Goal: Task Accomplishment & Management: Manage account settings

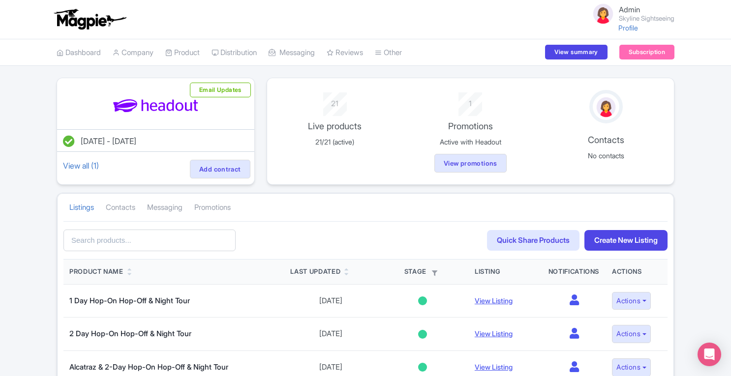
click at [0, 0] on link "Analytics" at bounding box center [0, 0] width 0 height 0
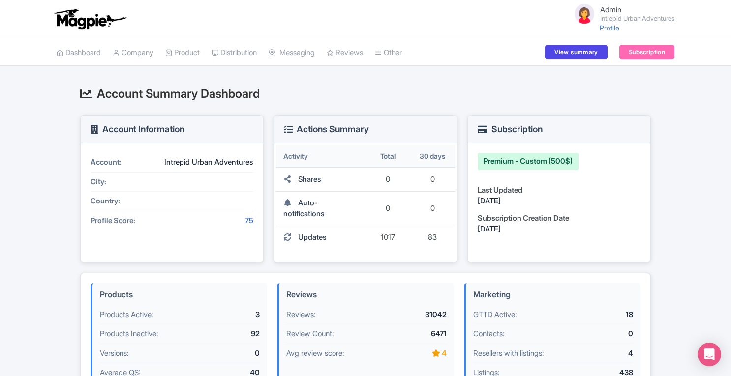
click at [0, 0] on link "Analytics" at bounding box center [0, 0] width 0 height 0
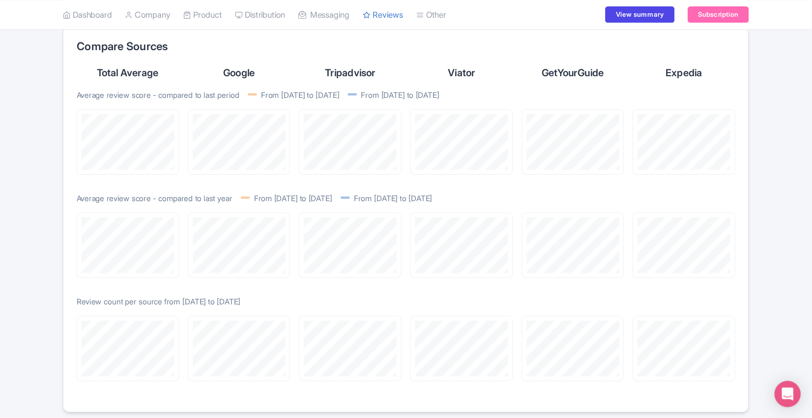
scroll to position [822, 0]
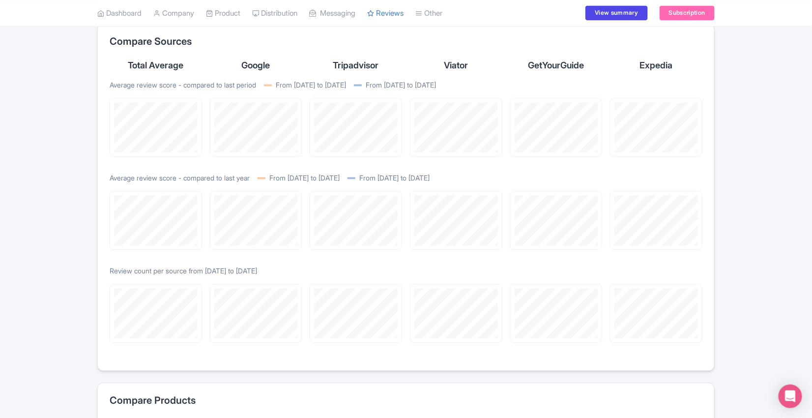
drag, startPoint x: 689, startPoint y: 0, endPoint x: 28, endPoint y: 140, distance: 675.9
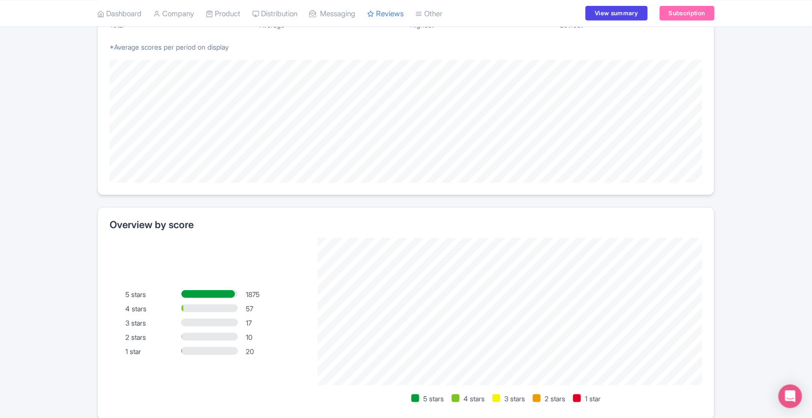
scroll to position [0, 0]
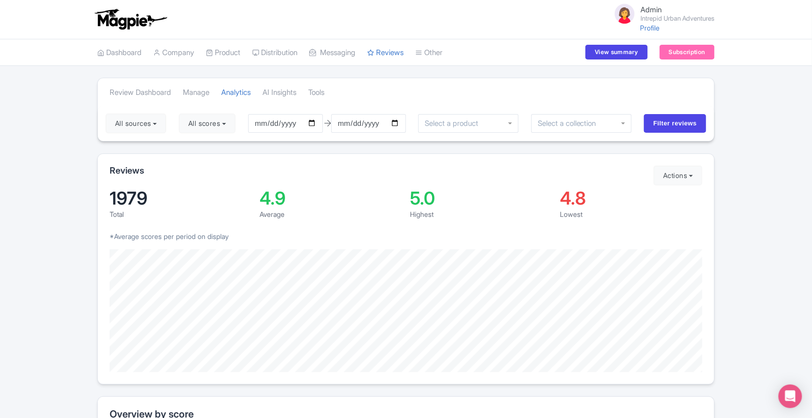
drag, startPoint x: 35, startPoint y: 105, endPoint x: 46, endPoint y: 113, distance: 13.7
drag, startPoint x: 46, startPoint y: 113, endPoint x: 39, endPoint y: 101, distance: 13.9
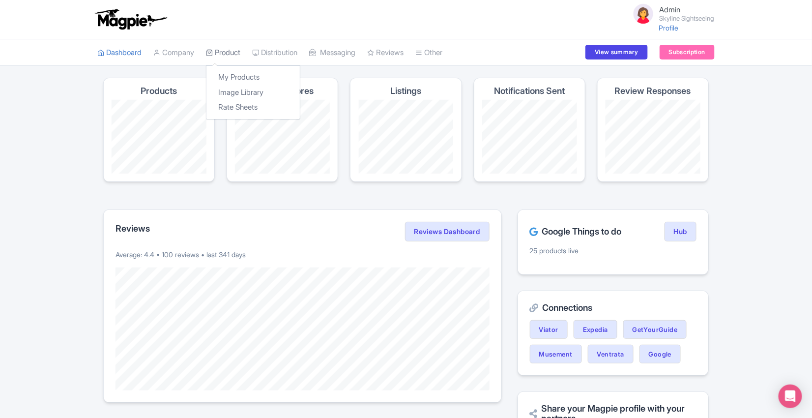
click at [238, 55] on link "Product" at bounding box center [223, 52] width 34 height 27
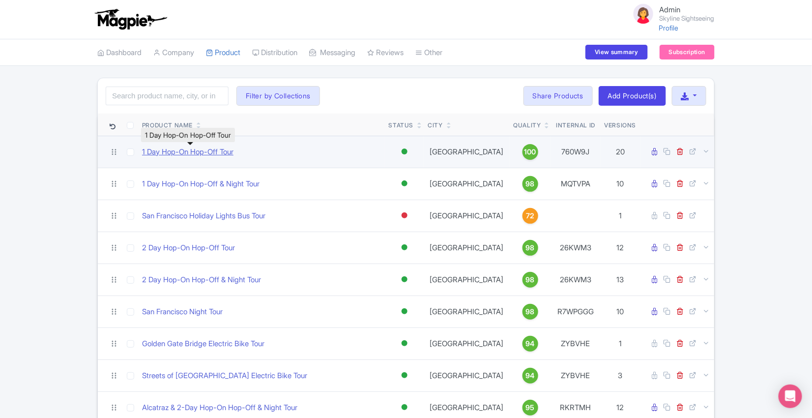
click at [186, 149] on link "1 Day Hop-On Hop-Off Tour" at bounding box center [187, 152] width 91 height 11
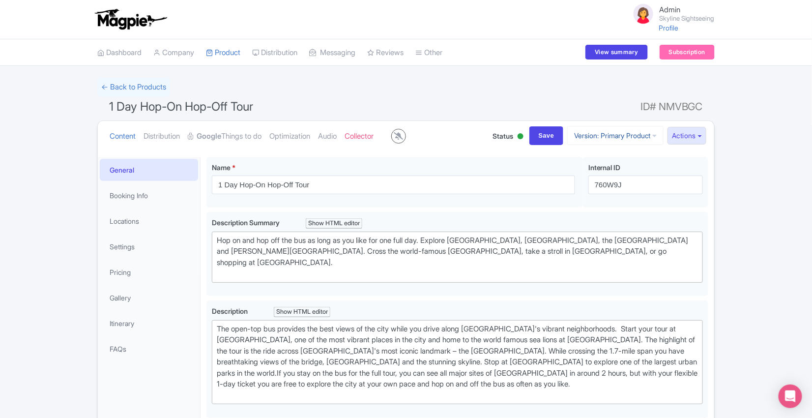
click at [582, 136] on link "Version: Primary Product" at bounding box center [615, 135] width 96 height 19
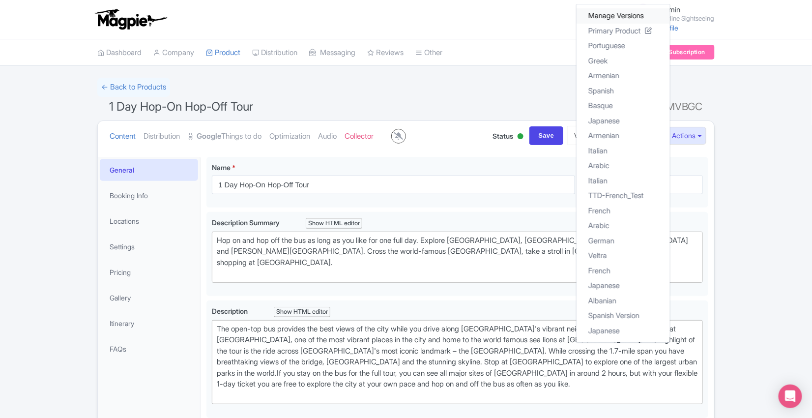
click at [592, 15] on link "Manage Versions" at bounding box center [623, 15] width 93 height 15
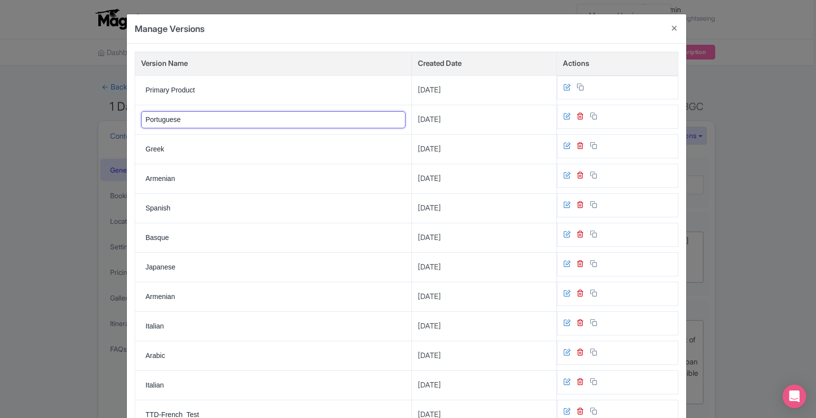
click at [243, 120] on input "Portuguese" at bounding box center [273, 119] width 265 height 17
click at [254, 157] on td "Greek" at bounding box center [273, 149] width 277 height 30
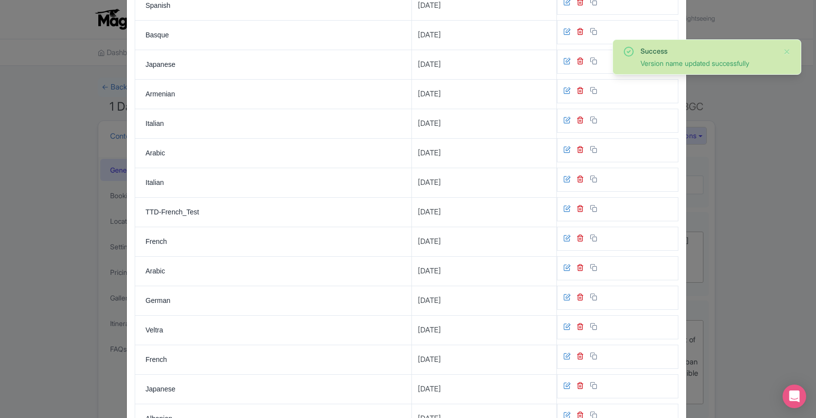
scroll to position [209, 0]
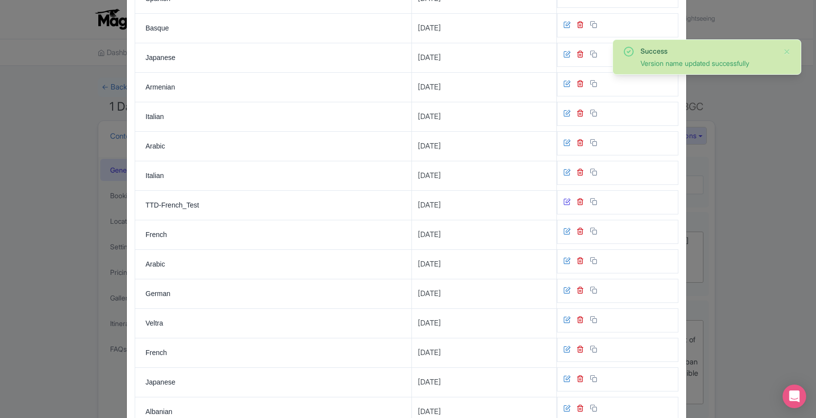
click at [567, 198] on icon at bounding box center [566, 201] width 7 height 7
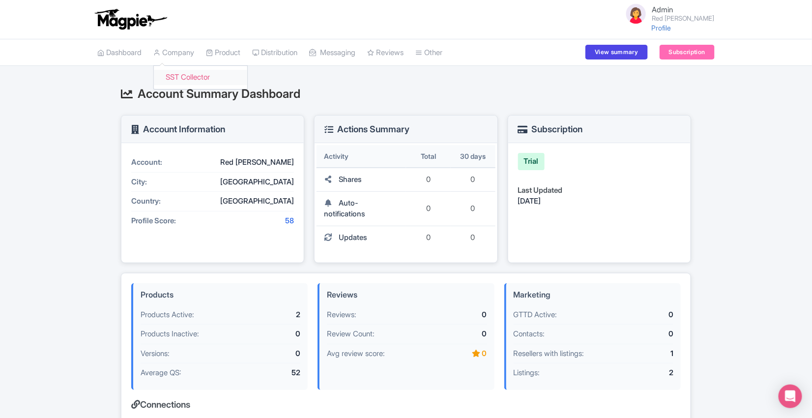
click at [182, 75] on link "SST Collector" at bounding box center [200, 77] width 93 height 15
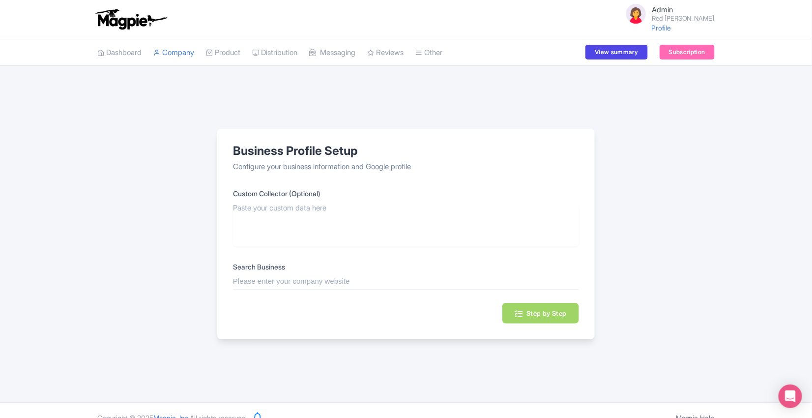
click at [309, 282] on input "text" at bounding box center [406, 281] width 346 height 11
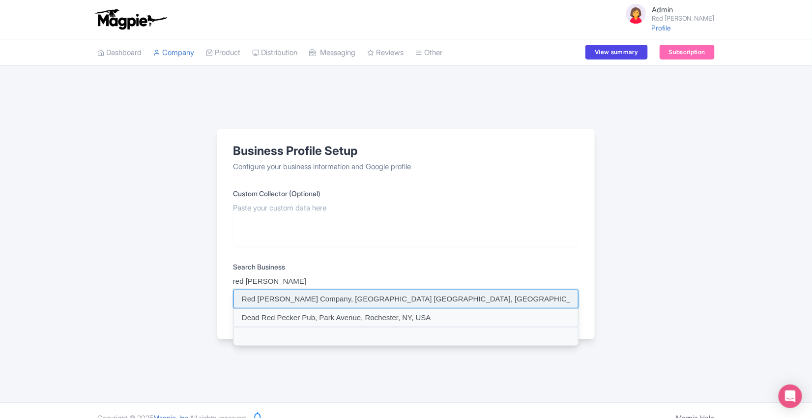
click at [313, 295] on input at bounding box center [406, 299] width 345 height 19
type input "Red Decker Company, Hobart TAS, Australia"
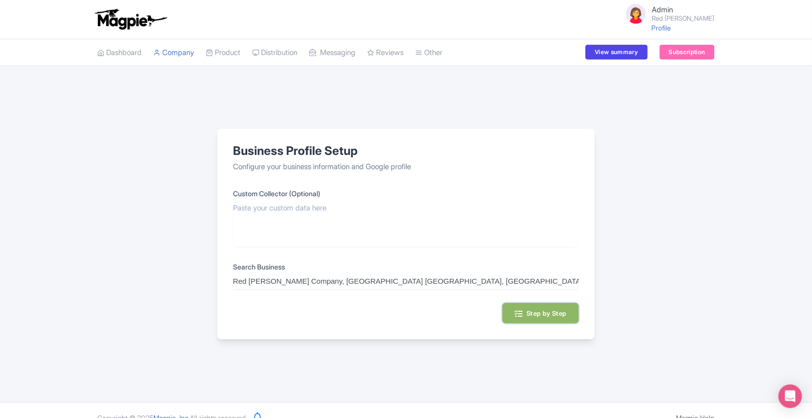
click at [546, 310] on button "Step by Step" at bounding box center [541, 313] width 77 height 21
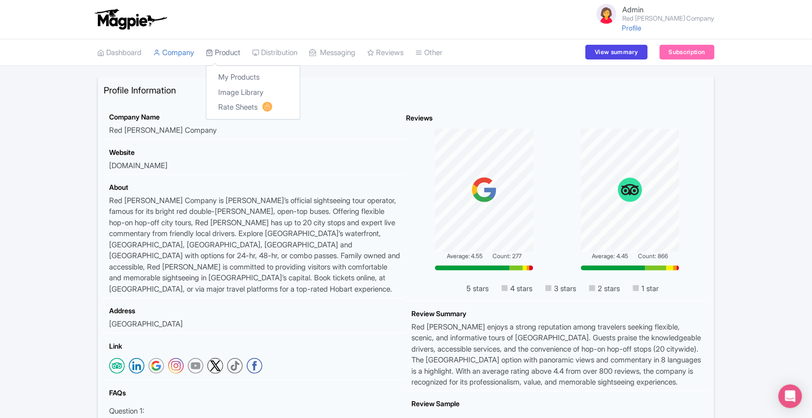
click at [218, 57] on link "Product" at bounding box center [223, 52] width 34 height 27
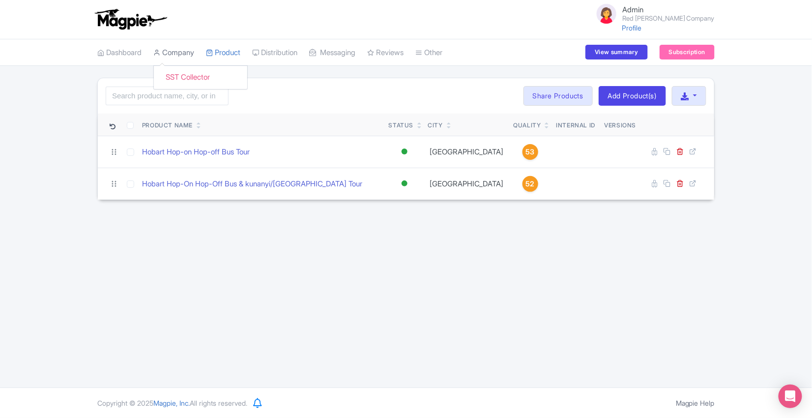
click at [176, 45] on link "Company" at bounding box center [173, 52] width 41 height 27
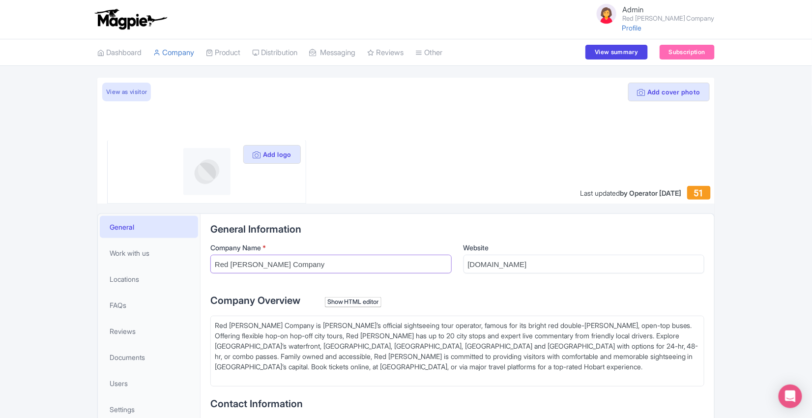
drag, startPoint x: 214, startPoint y: 261, endPoint x: 337, endPoint y: 266, distance: 122.5
click at [337, 266] on input "Red [PERSON_NAME] Company" at bounding box center [330, 264] width 241 height 19
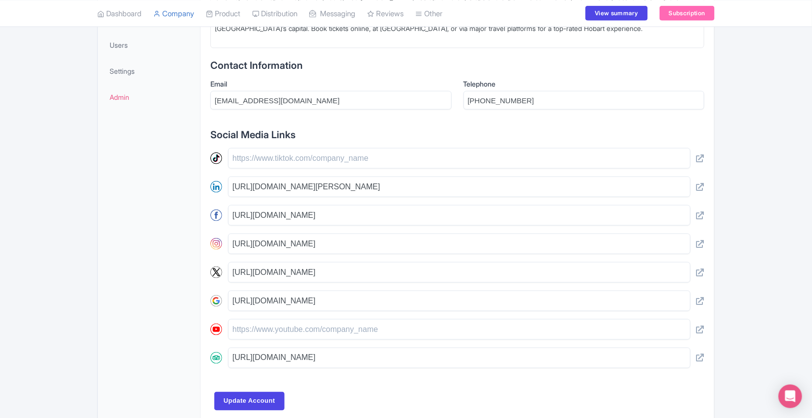
scroll to position [341, 0]
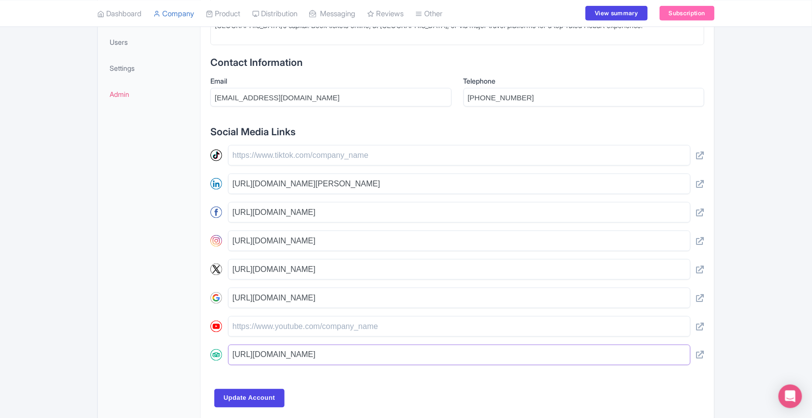
click at [502, 355] on input "https://www.tripadvisor.com/Attraction_Review-g255097-d4093055-Reviews-Red_Deck…" at bounding box center [459, 355] width 463 height 21
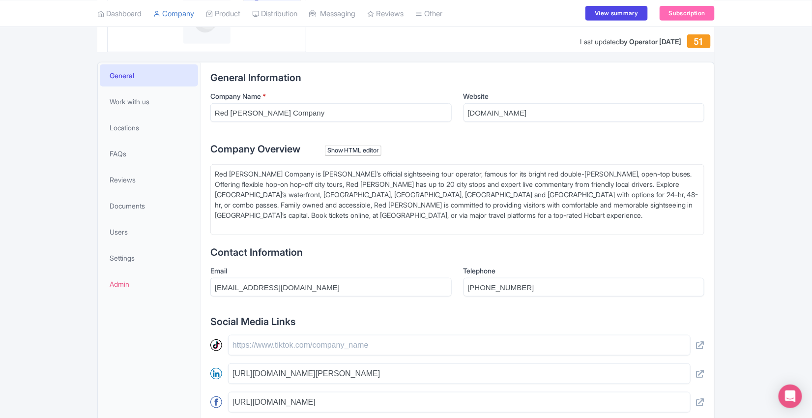
scroll to position [148, 0]
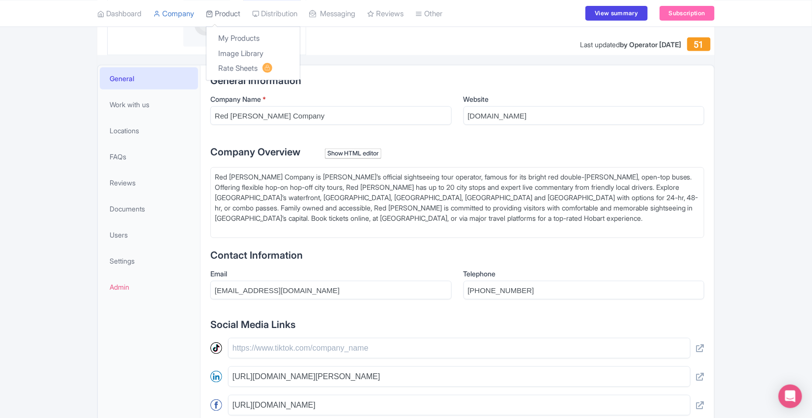
click at [221, 15] on link "Product" at bounding box center [223, 13] width 34 height 27
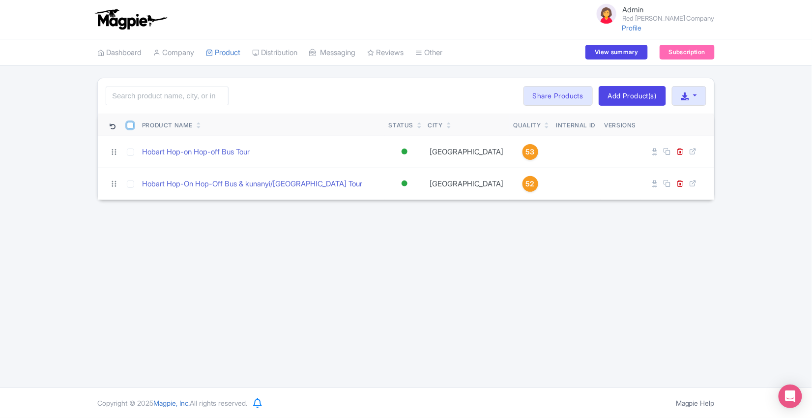
click at [131, 123] on input "checkbox" at bounding box center [130, 125] width 7 height 7
checkbox input "true"
click at [487, 92] on button "Bulk Actions" at bounding box center [485, 96] width 65 height 20
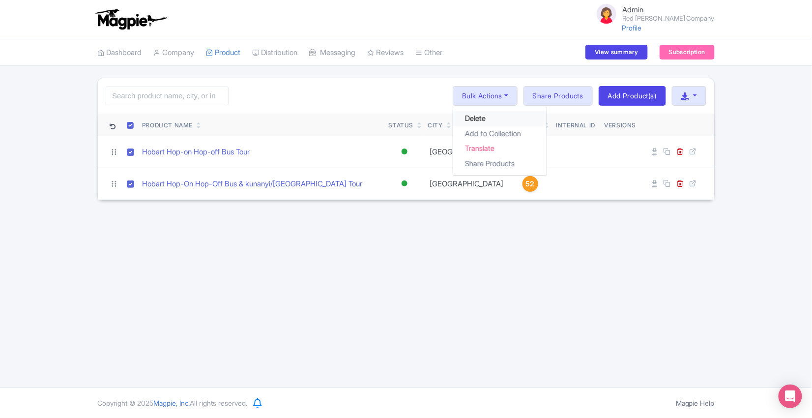
click at [479, 119] on link "Delete" at bounding box center [499, 118] width 93 height 15
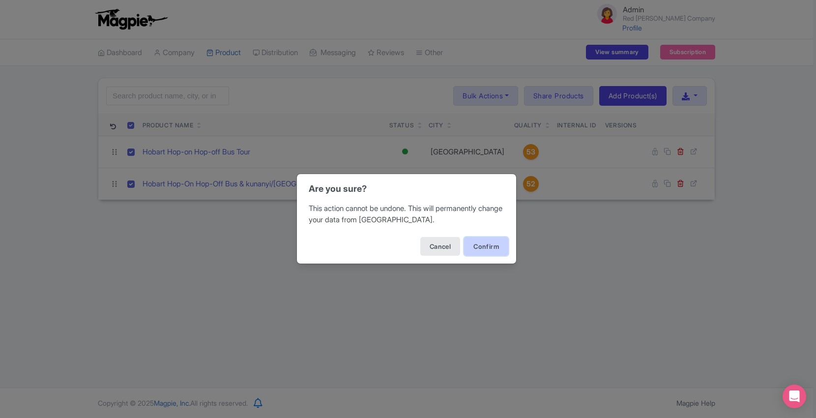
click at [488, 241] on button "Confirm" at bounding box center [486, 246] width 44 height 19
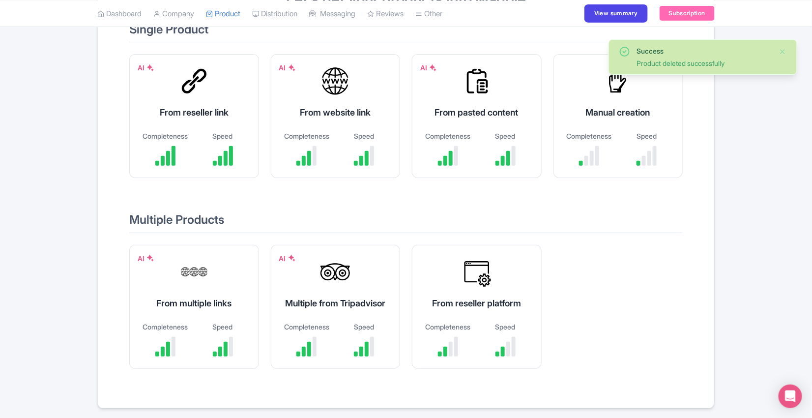
scroll to position [116, 0]
click at [315, 299] on div "Multiple from Tripadvisor" at bounding box center [335, 302] width 105 height 13
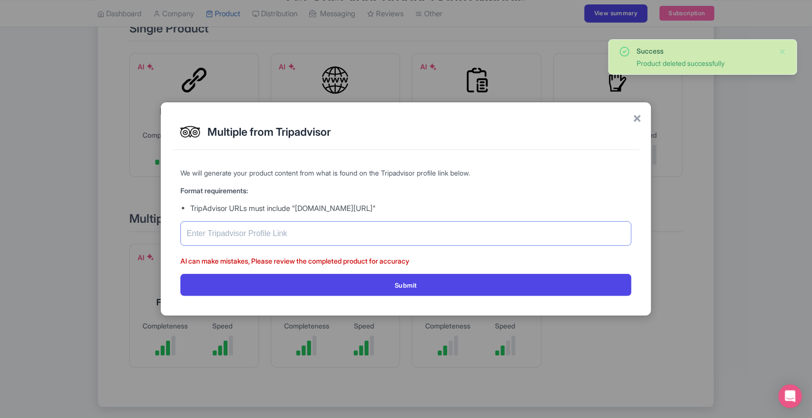
click at [374, 228] on input "text" at bounding box center [405, 233] width 451 height 25
paste input "[URL][DOMAIN_NAME]"
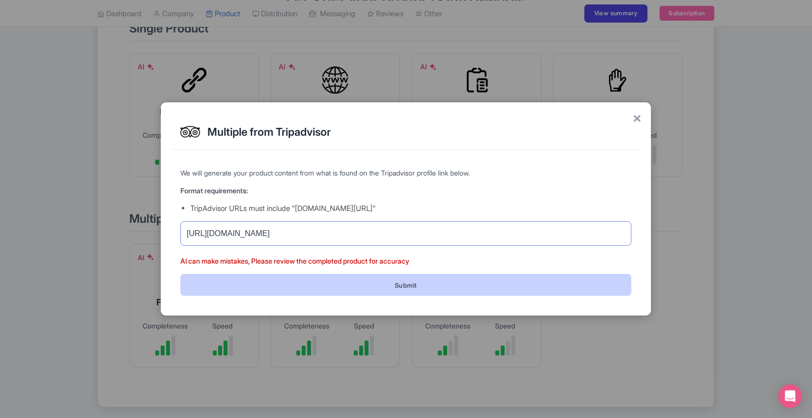
type input "[URL][DOMAIN_NAME]"
click at [406, 285] on button "Submit" at bounding box center [405, 285] width 451 height 22
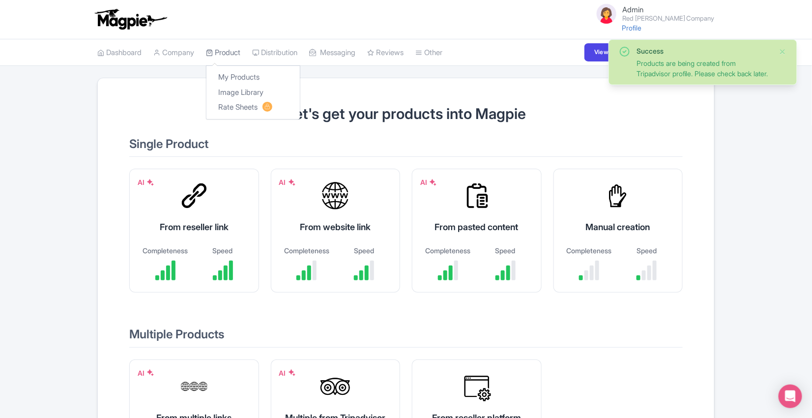
click at [240, 53] on link "Product" at bounding box center [223, 52] width 34 height 27
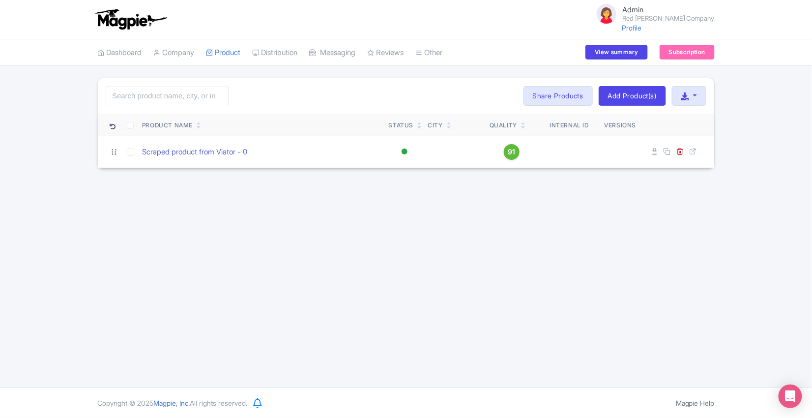
click at [240, 53] on link "Product" at bounding box center [223, 52] width 34 height 27
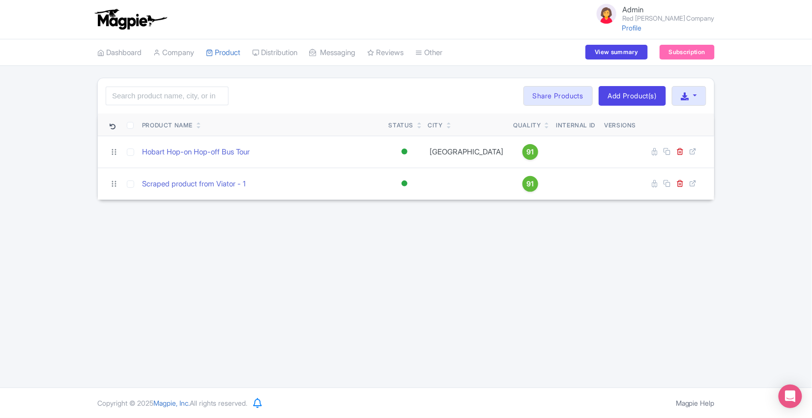
click at [240, 53] on link "Product" at bounding box center [223, 52] width 34 height 27
drag, startPoint x: 0, startPoint y: 0, endPoint x: 243, endPoint y: 53, distance: 248.5
click at [240, 53] on link "Product" at bounding box center [223, 52] width 34 height 27
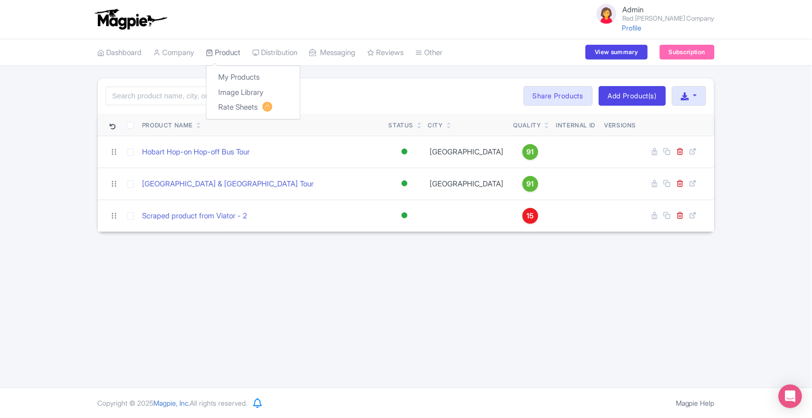
click at [230, 53] on link "Product" at bounding box center [223, 52] width 34 height 27
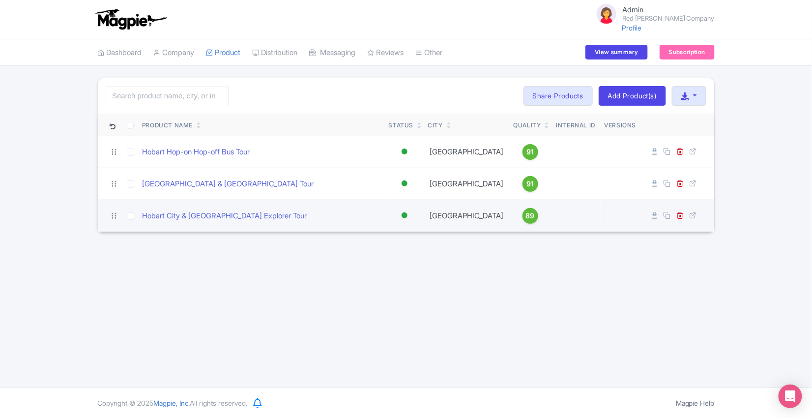
click at [526, 216] on span "89" at bounding box center [530, 215] width 9 height 11
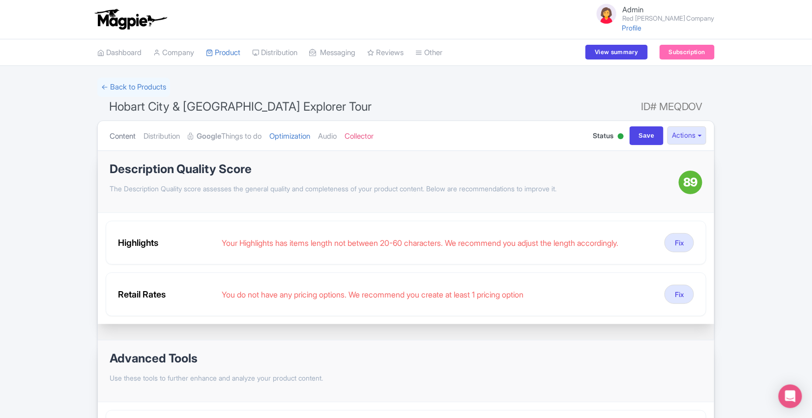
click at [118, 137] on link "Content" at bounding box center [123, 136] width 26 height 31
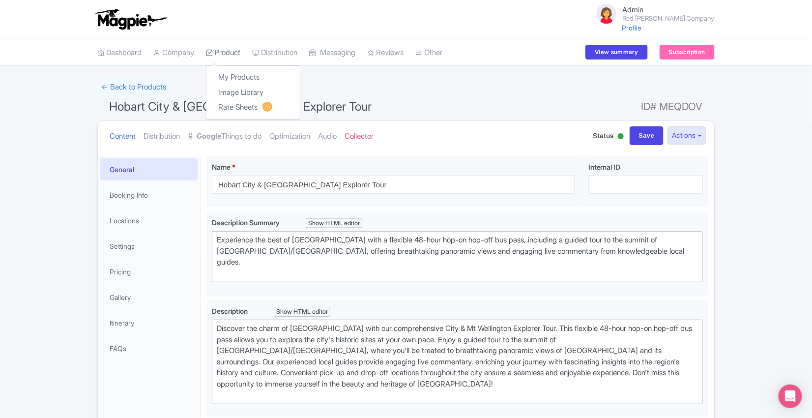
click at [240, 45] on link "Product" at bounding box center [223, 52] width 34 height 27
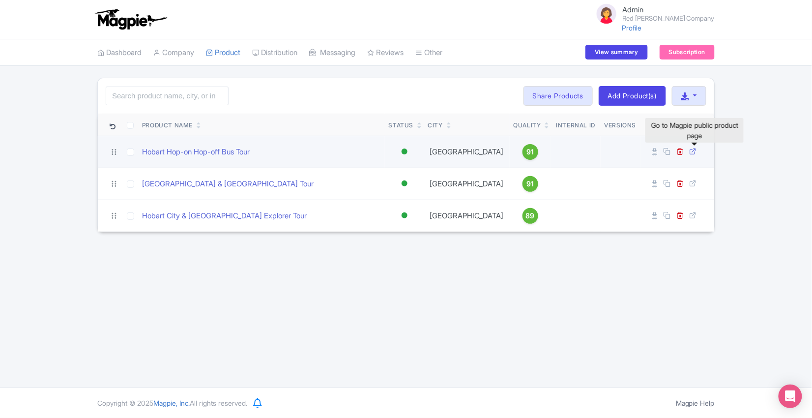
click at [697, 149] on icon at bounding box center [693, 151] width 7 height 7
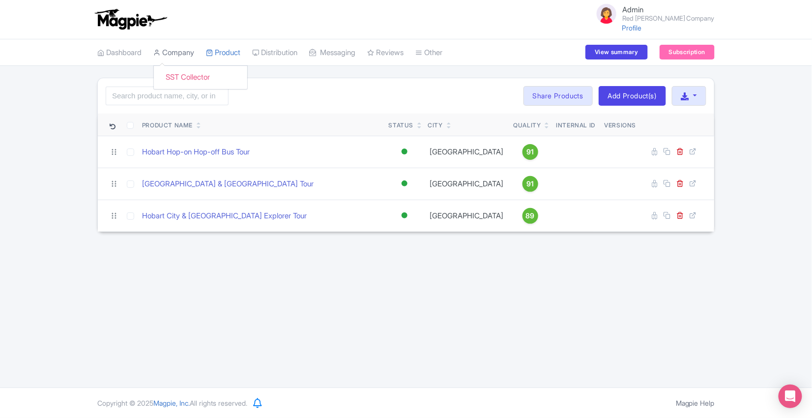
click at [178, 53] on link "Company" at bounding box center [173, 52] width 41 height 27
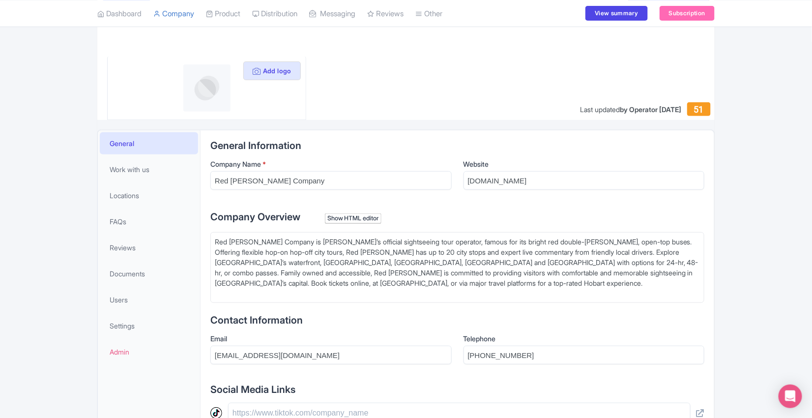
scroll to position [87, 0]
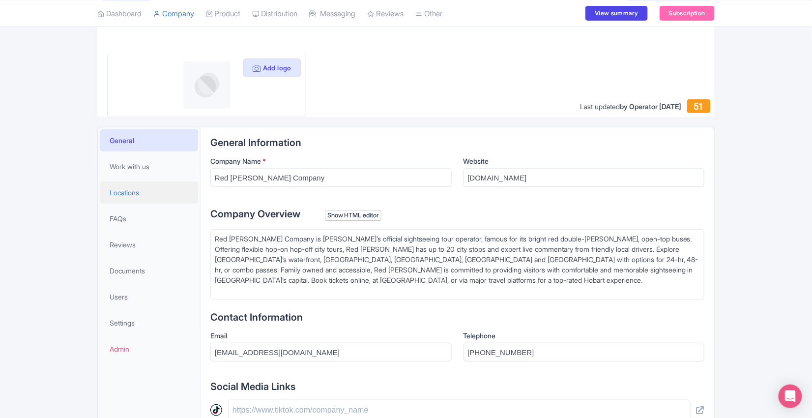
click at [139, 189] on span "Locations" at bounding box center [125, 192] width 30 height 10
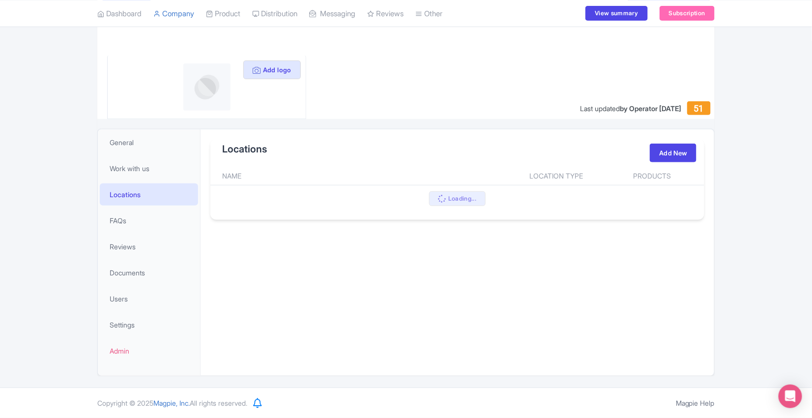
scroll to position [84, 0]
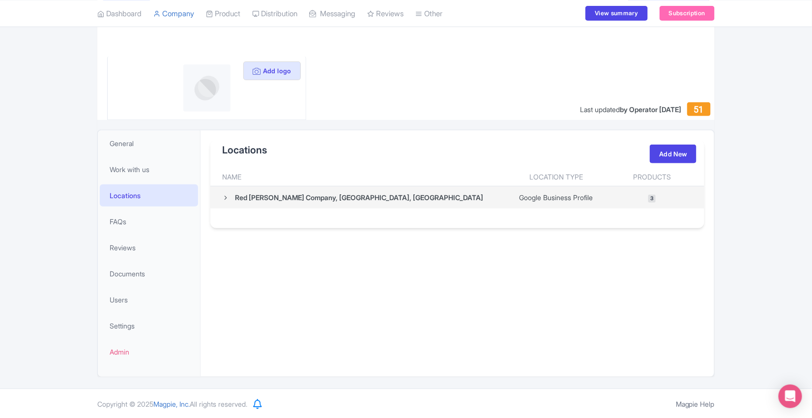
click at [223, 198] on icon at bounding box center [225, 197] width 7 height 7
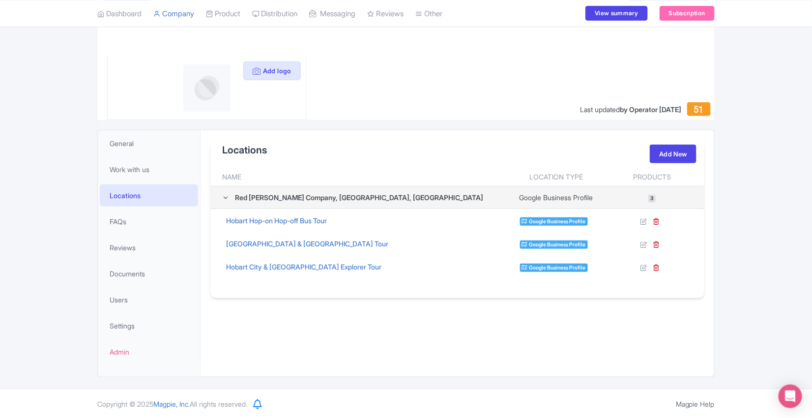
click at [223, 198] on icon at bounding box center [225, 197] width 7 height 7
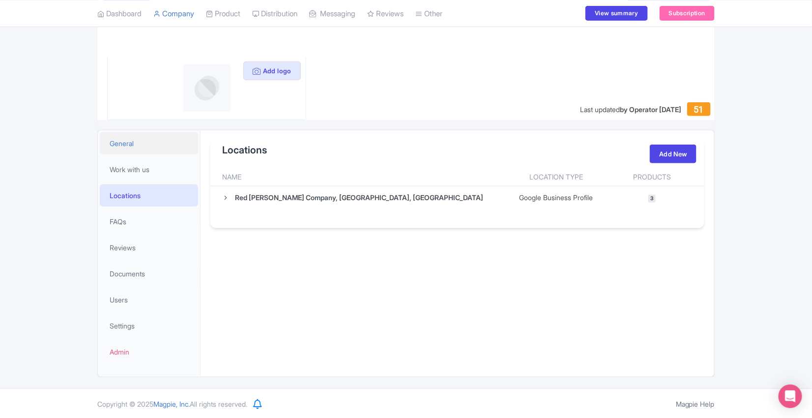
click at [137, 143] on link "General" at bounding box center [149, 143] width 98 height 22
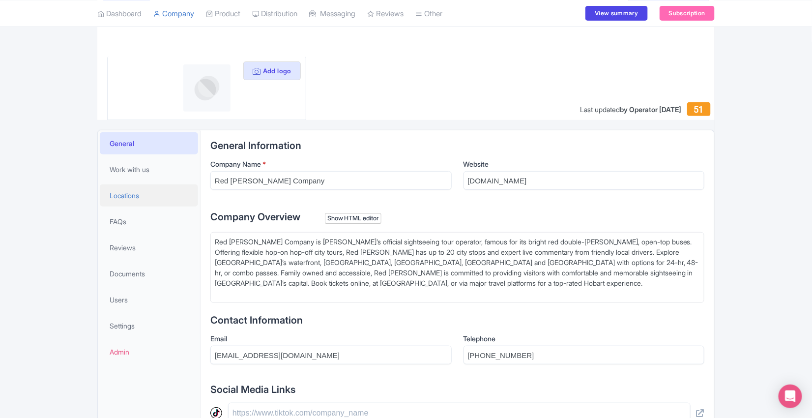
click at [133, 186] on link "Locations" at bounding box center [149, 195] width 98 height 22
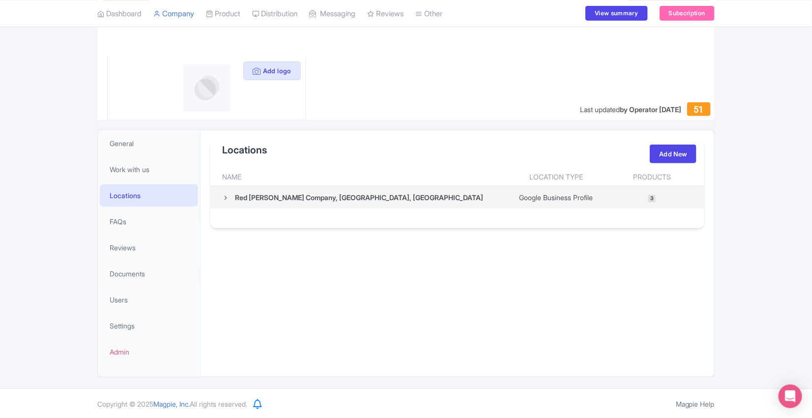
click at [226, 195] on icon at bounding box center [225, 197] width 7 height 7
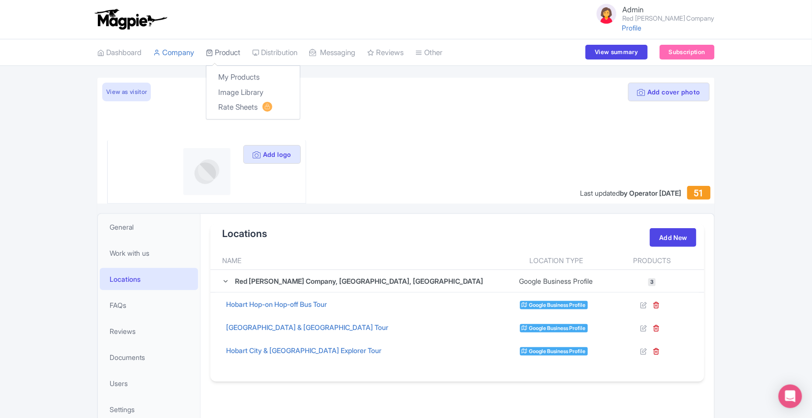
click at [230, 45] on link "Product" at bounding box center [223, 52] width 34 height 27
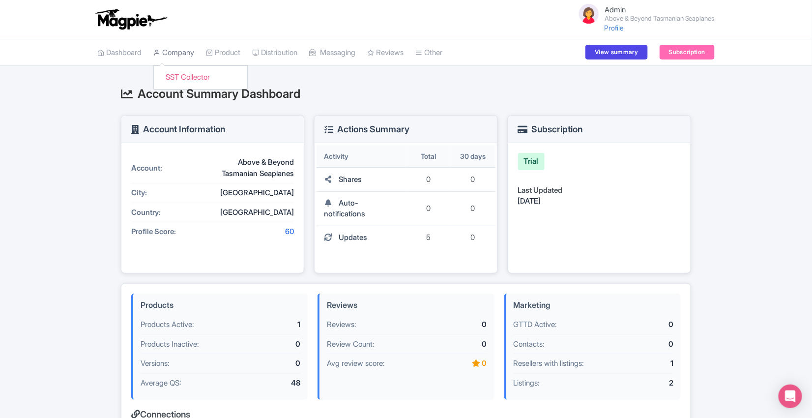
click at [178, 52] on link "Company" at bounding box center [173, 52] width 41 height 27
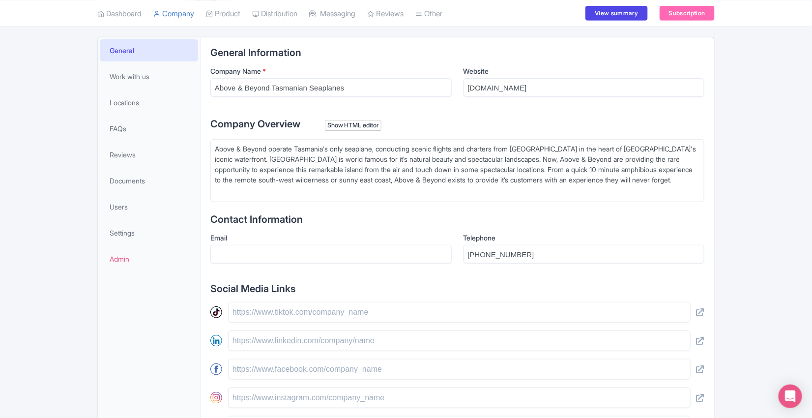
scroll to position [89, 0]
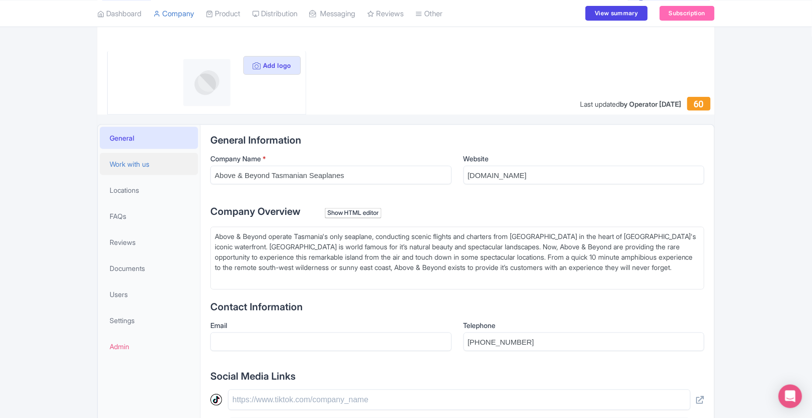
click at [128, 171] on link "Work with us" at bounding box center [149, 164] width 98 height 22
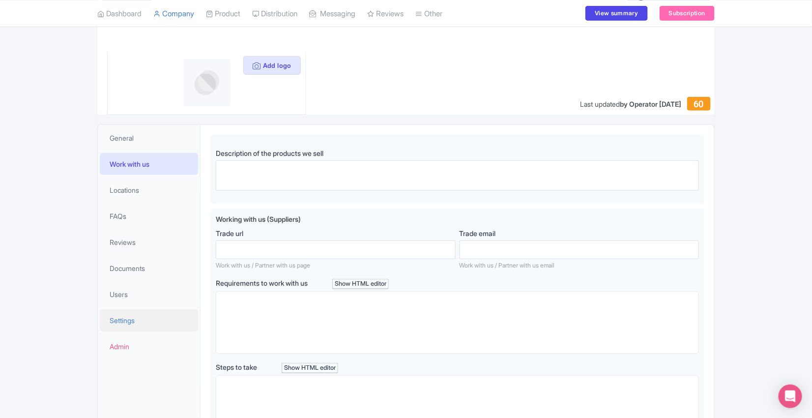
click at [152, 318] on link "Settings" at bounding box center [149, 320] width 98 height 22
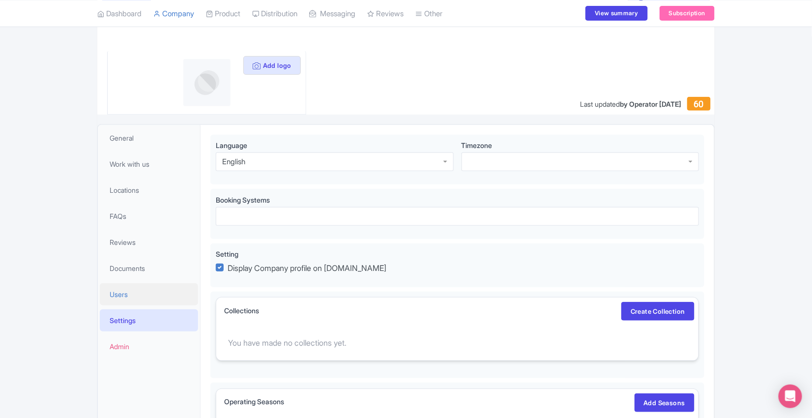
click at [136, 295] on link "Users" at bounding box center [149, 294] width 98 height 22
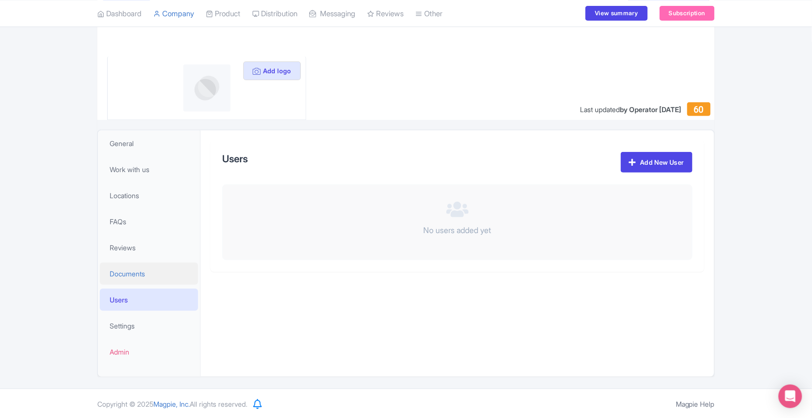
click at [128, 267] on link "Documents" at bounding box center [149, 274] width 98 height 22
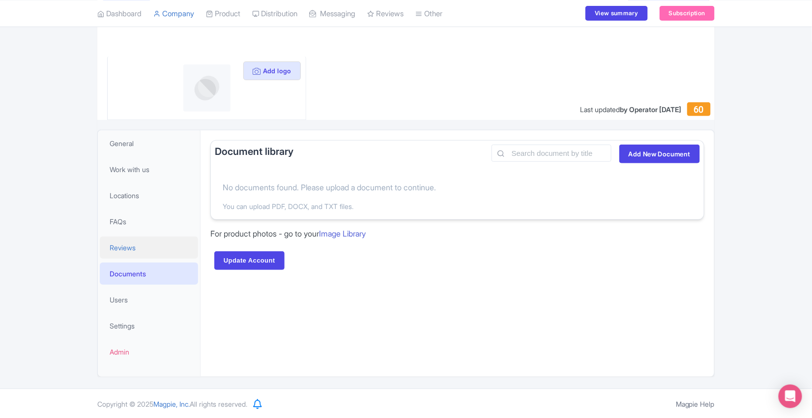
click at [126, 250] on span "Reviews" at bounding box center [123, 247] width 26 height 10
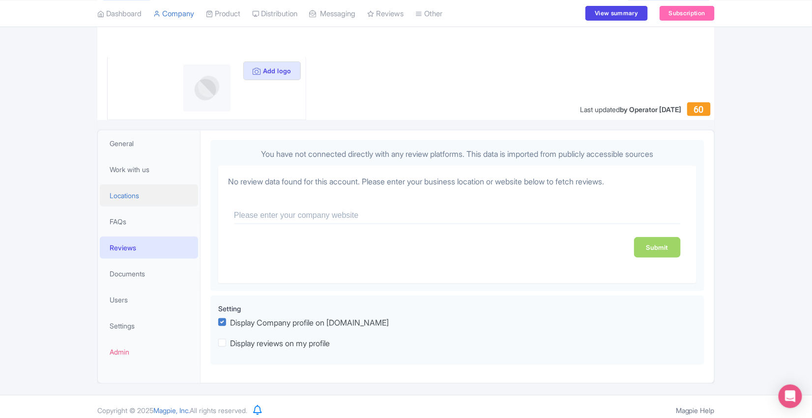
click at [129, 198] on span "Locations" at bounding box center [125, 195] width 30 height 10
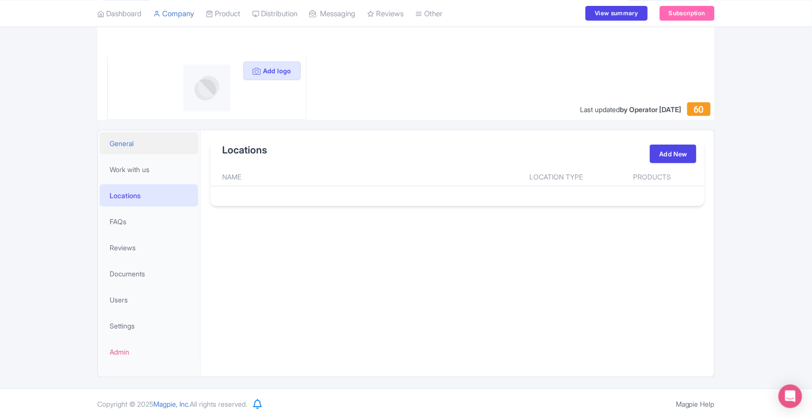
click at [129, 147] on span "General" at bounding box center [122, 143] width 24 height 10
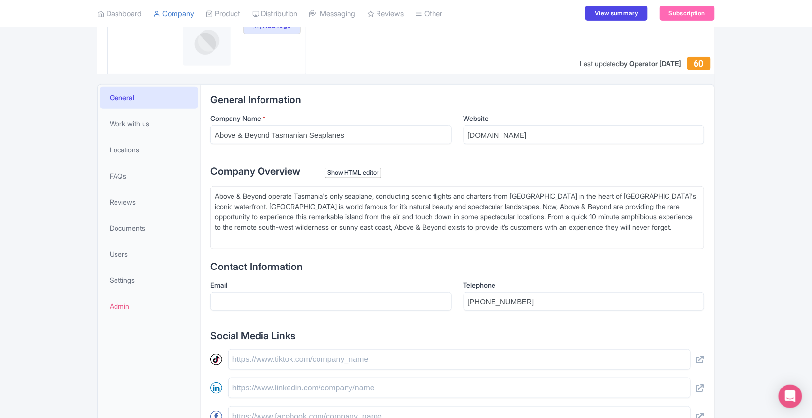
scroll to position [128, 0]
drag, startPoint x: 218, startPoint y: 135, endPoint x: 350, endPoint y: 141, distance: 131.9
click at [350, 141] on input "Above & Beyond Tasmanian Seaplanes" at bounding box center [330, 135] width 241 height 19
drag, startPoint x: 213, startPoint y: 133, endPoint x: 354, endPoint y: 130, distance: 140.7
click at [354, 130] on input "Above & Beyond Tasmanian Seaplanes" at bounding box center [330, 135] width 241 height 19
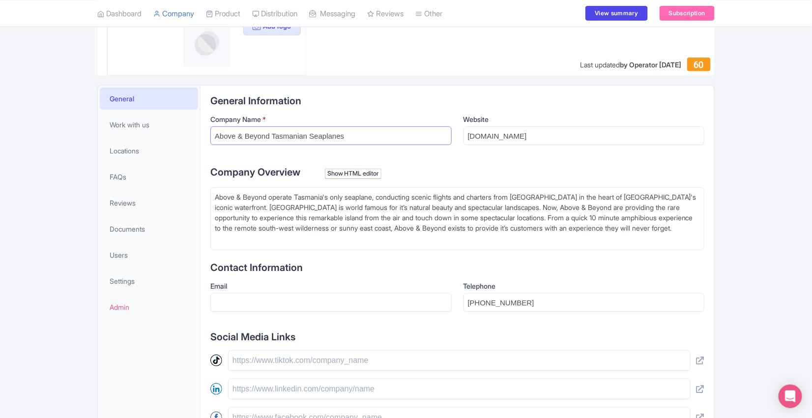
scroll to position [0, 0]
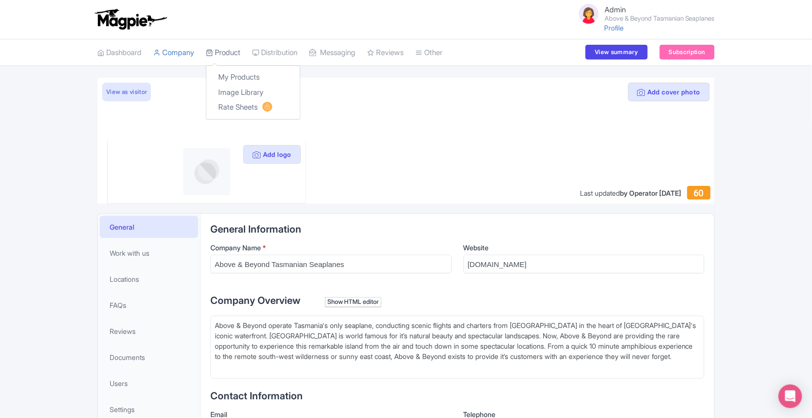
click at [227, 52] on link "Product" at bounding box center [223, 52] width 34 height 27
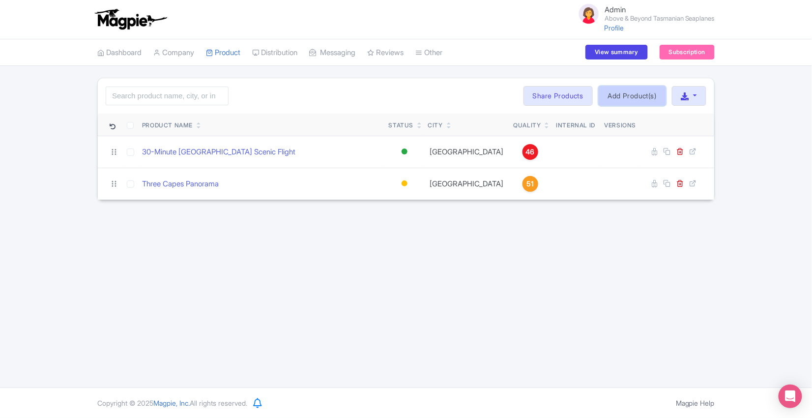
click at [637, 95] on link "Add Product(s)" at bounding box center [632, 96] width 67 height 20
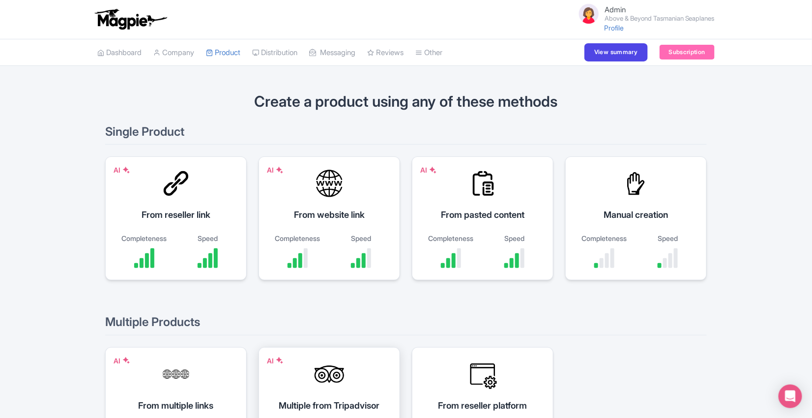
click at [339, 387] on div at bounding box center [330, 374] width 30 height 30
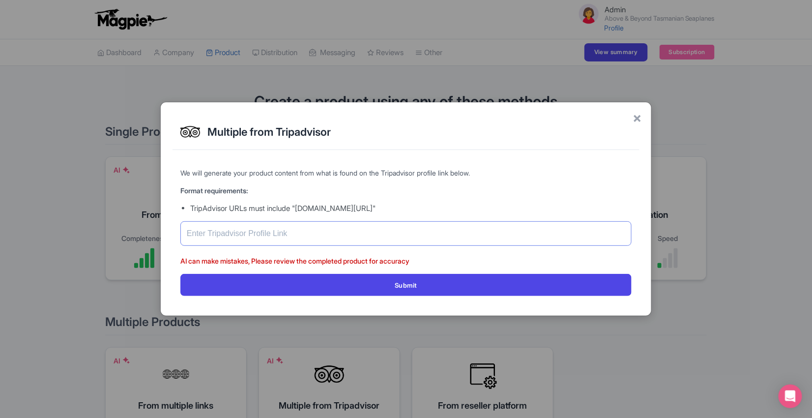
click at [307, 223] on input "text" at bounding box center [405, 233] width 451 height 25
paste input "https://www.tripadvisor.com/Attraction_Review-g255097-d15136654-Reviews-Above_B…"
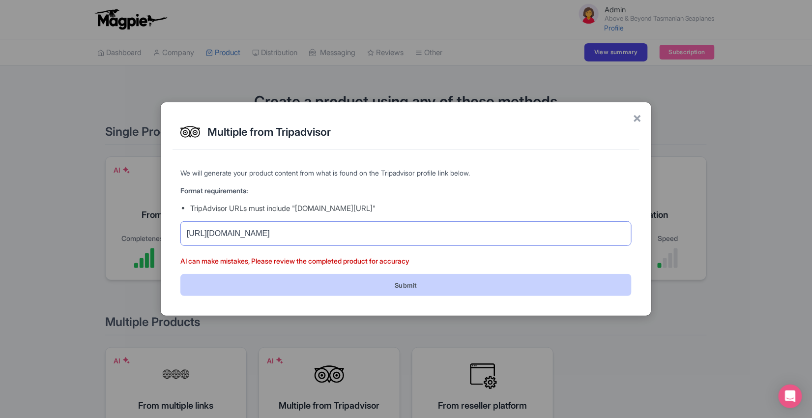
type input "https://www.tripadvisor.com/Attraction_Review-g255097-d15136654-Reviews-Above_B…"
click at [356, 283] on button "Submit" at bounding box center [405, 285] width 451 height 22
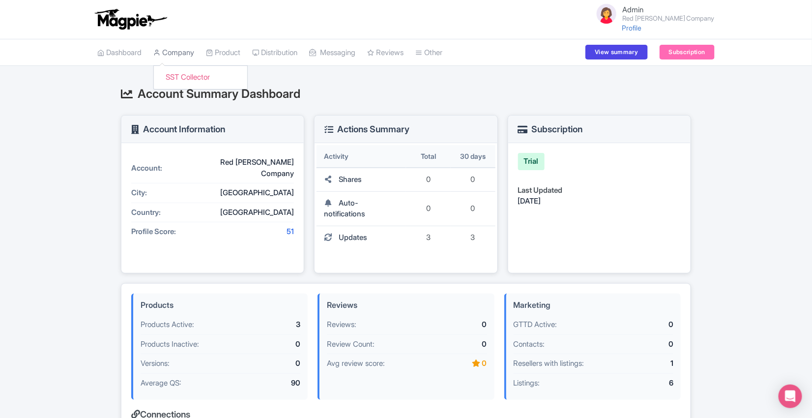
click at [176, 53] on link "Company" at bounding box center [173, 52] width 41 height 27
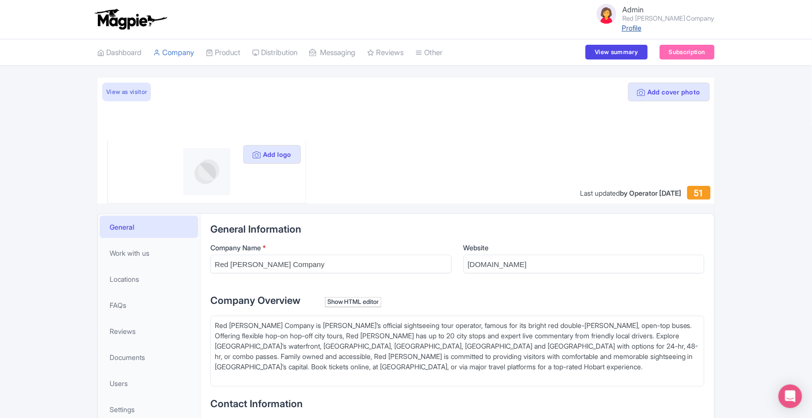
click at [642, 29] on link "Profile" at bounding box center [632, 28] width 20 height 8
drag, startPoint x: 465, startPoint y: 263, endPoint x: 530, endPoint y: 263, distance: 64.9
click at [530, 263] on input "reddecker.com.au" at bounding box center [584, 264] width 241 height 19
click at [282, 151] on button "Add logo" at bounding box center [272, 154] width 58 height 19
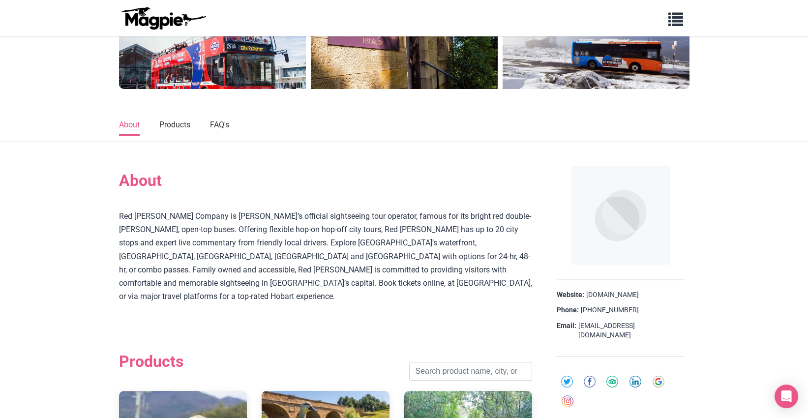
scroll to position [2, 0]
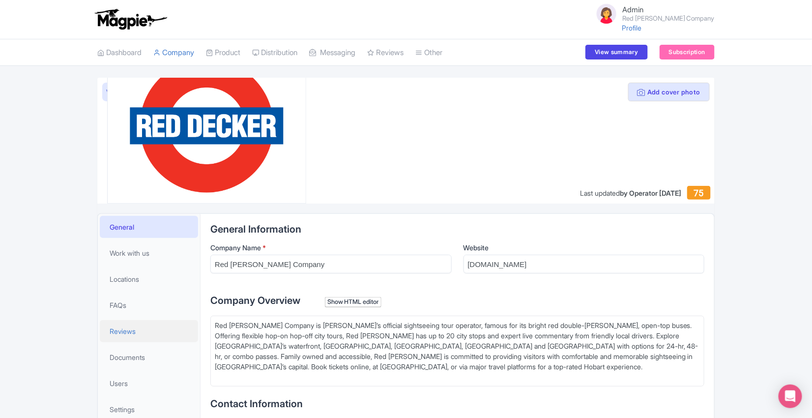
click at [137, 328] on link "Reviews" at bounding box center [149, 331] width 98 height 22
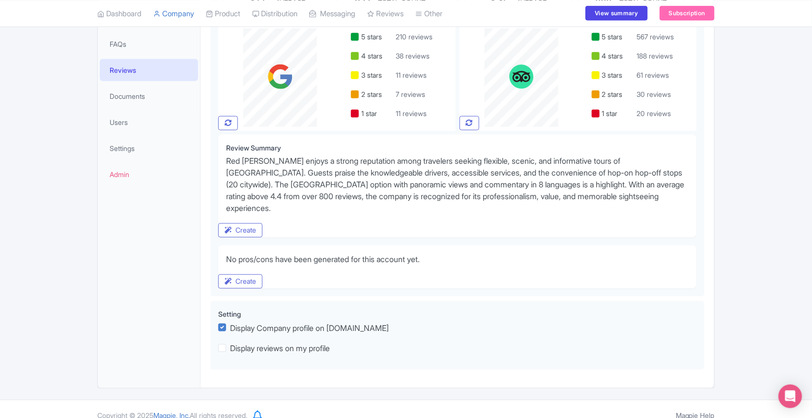
scroll to position [266, 0]
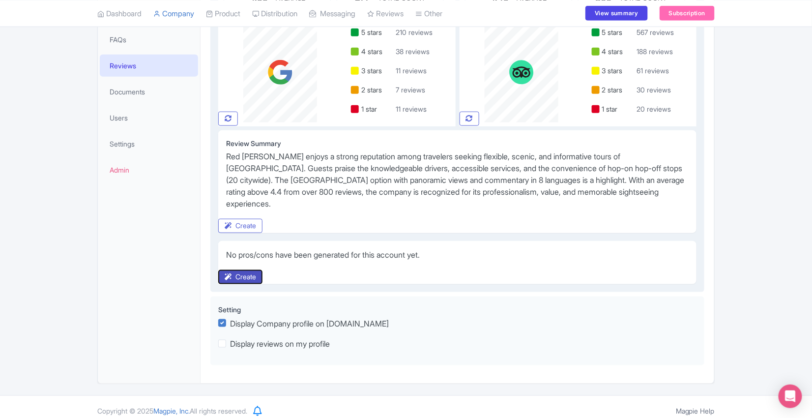
click at [251, 274] on button "Create" at bounding box center [240, 277] width 44 height 14
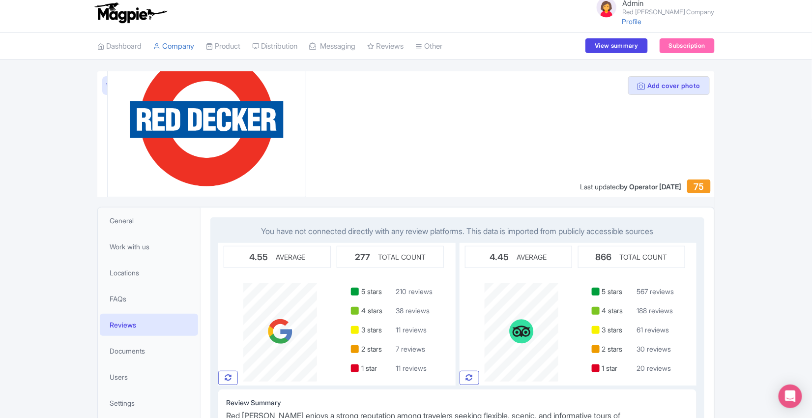
scroll to position [0, 0]
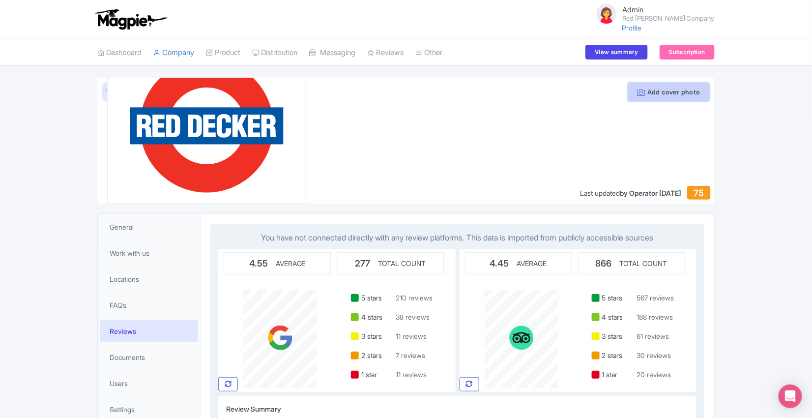
click at [652, 89] on button "Add cover photo" at bounding box center [669, 92] width 82 height 19
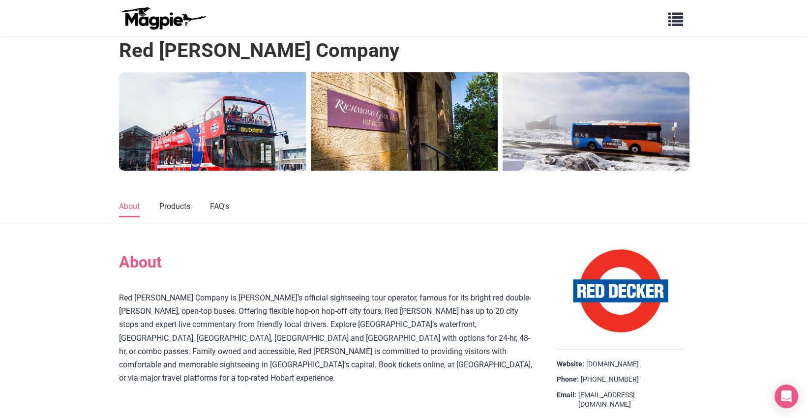
scroll to position [0, 0]
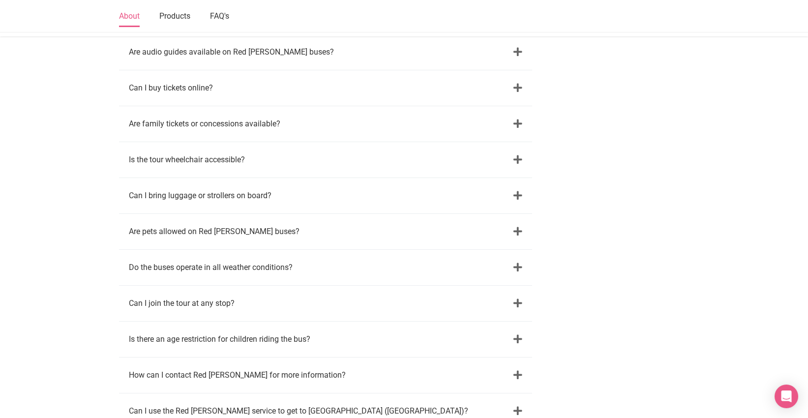
scroll to position [1194, 0]
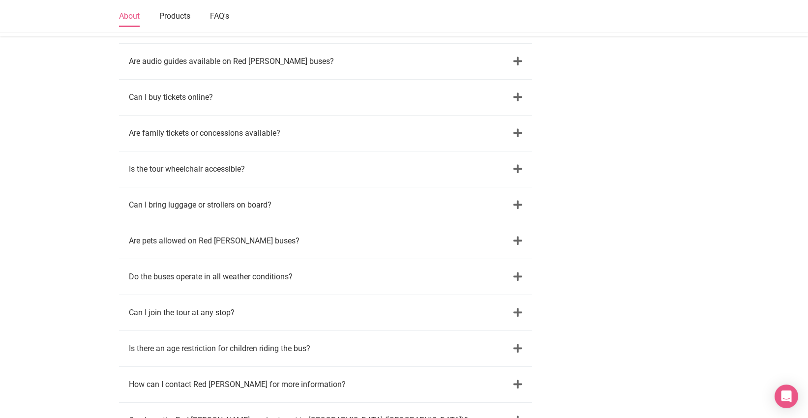
click at [512, 118] on div "Are family tickets or concessions available?" at bounding box center [325, 133] width 413 height 35
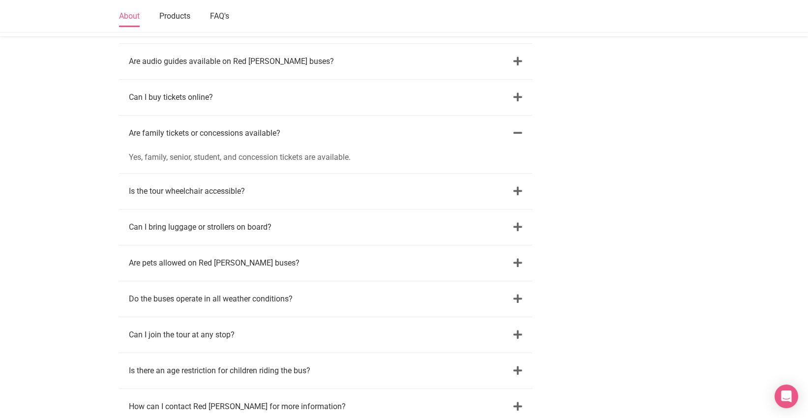
click at [517, 186] on icon at bounding box center [517, 191] width 9 height 10
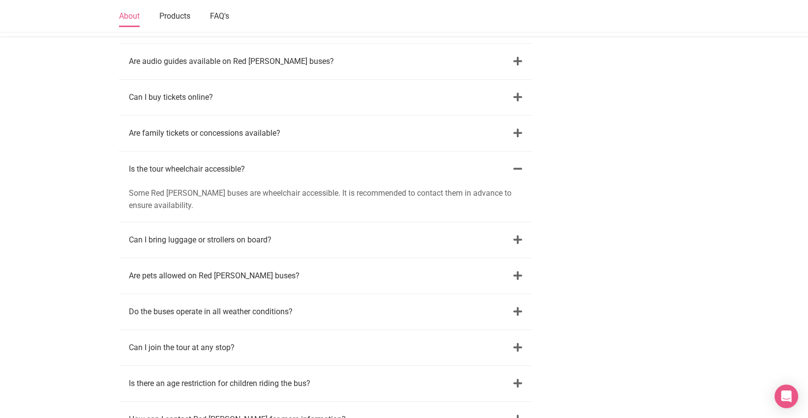
click at [516, 235] on icon at bounding box center [517, 240] width 9 height 10
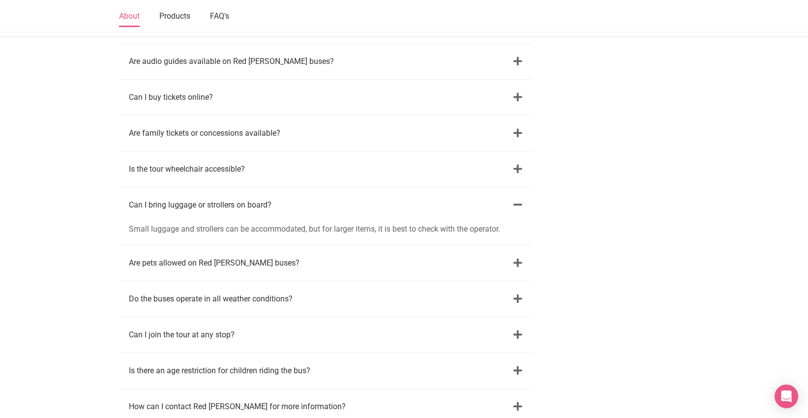
click at [516, 261] on icon at bounding box center [517, 263] width 9 height 10
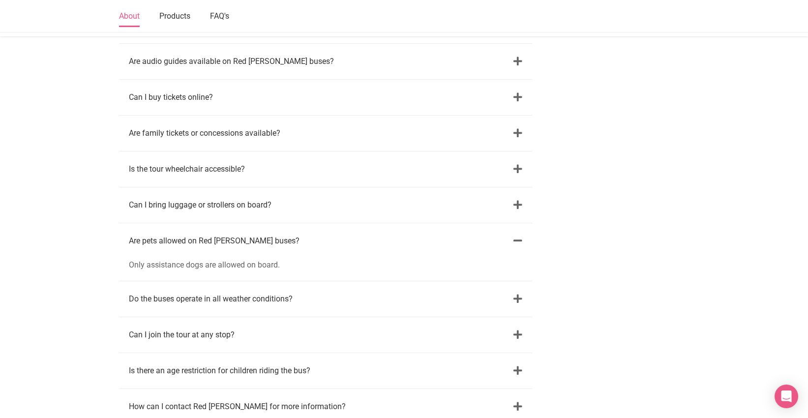
click at [514, 294] on icon at bounding box center [517, 299] width 9 height 10
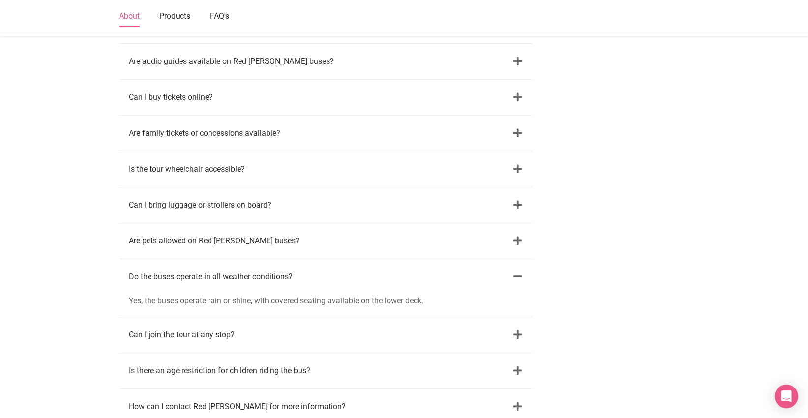
click at [520, 330] on icon at bounding box center [517, 335] width 9 height 10
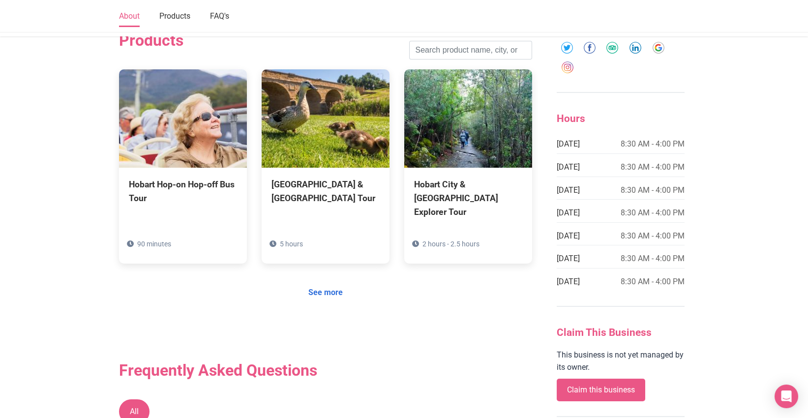
scroll to position [511, 0]
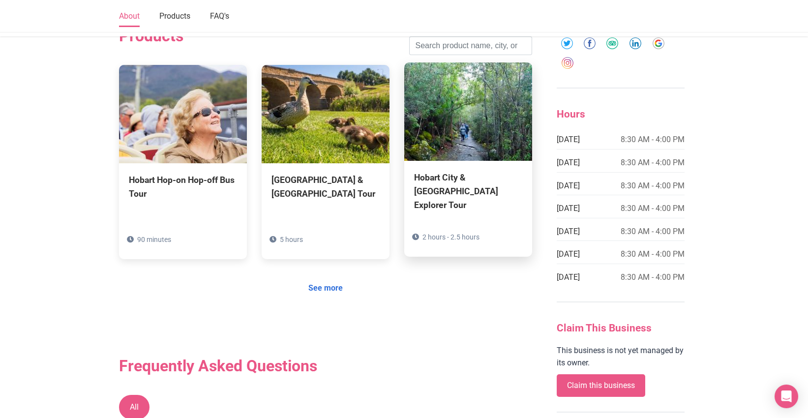
click at [445, 125] on img at bounding box center [468, 111] width 128 height 98
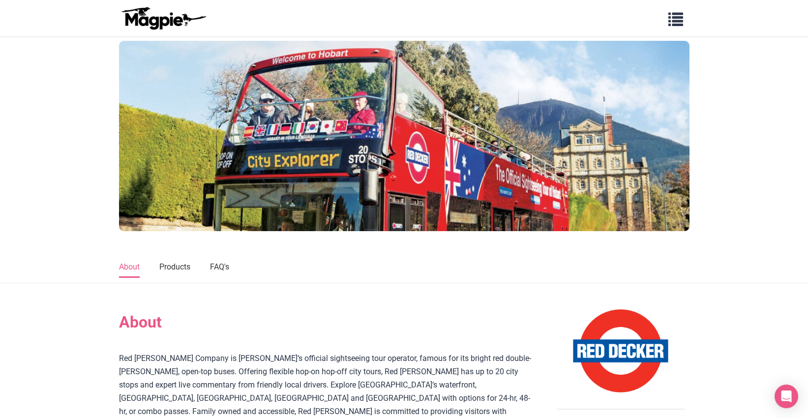
scroll to position [0, 0]
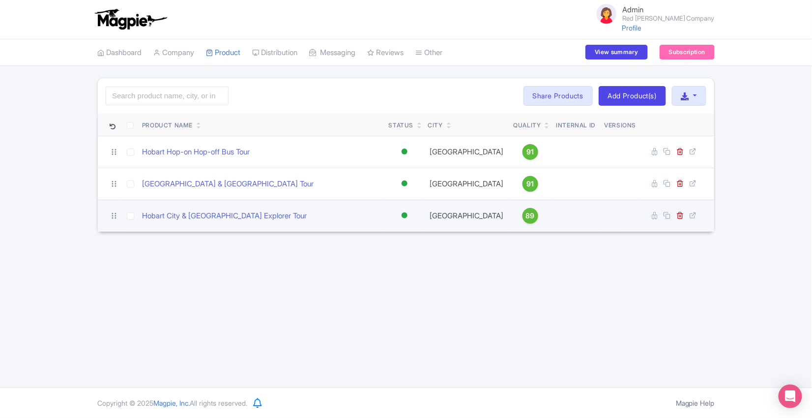
click at [526, 217] on span "89" at bounding box center [530, 215] width 9 height 11
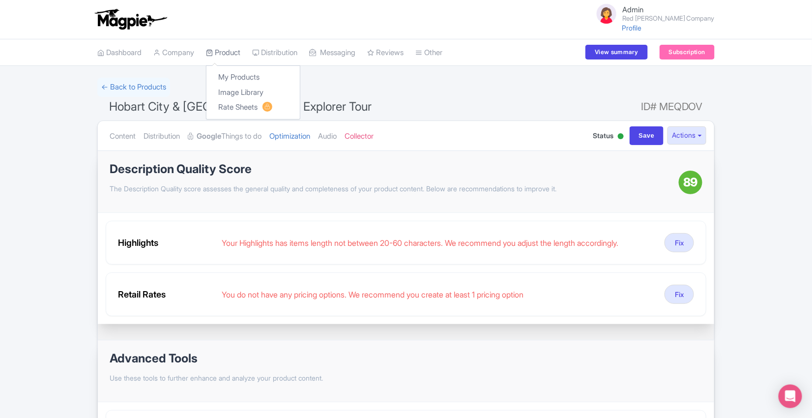
click at [235, 52] on link "Product" at bounding box center [223, 52] width 34 height 27
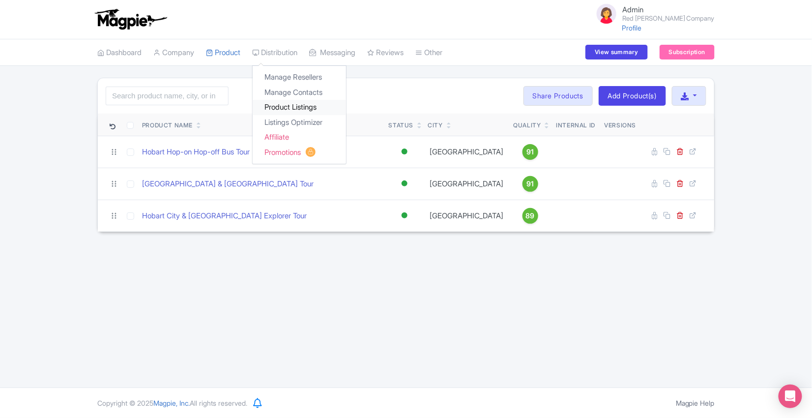
click at [286, 105] on link "Product Listings" at bounding box center [299, 107] width 93 height 15
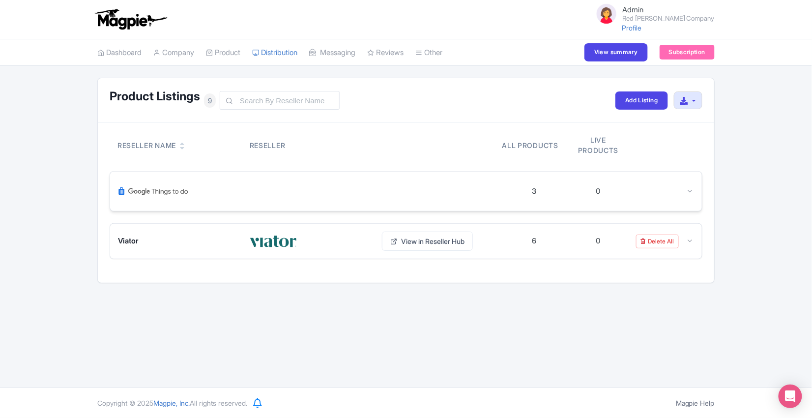
click at [687, 192] on icon at bounding box center [690, 190] width 7 height 7
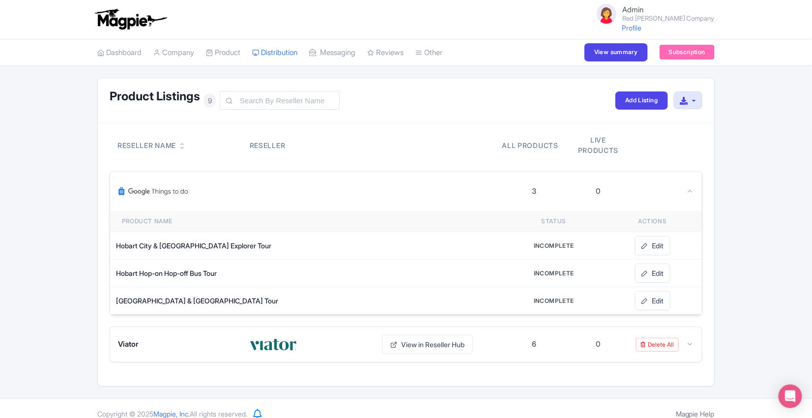
click at [687, 192] on icon at bounding box center [690, 190] width 7 height 7
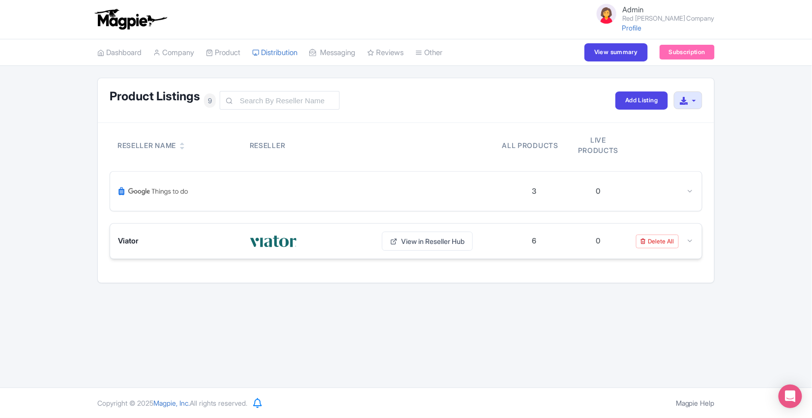
click at [693, 243] on icon at bounding box center [690, 240] width 7 height 7
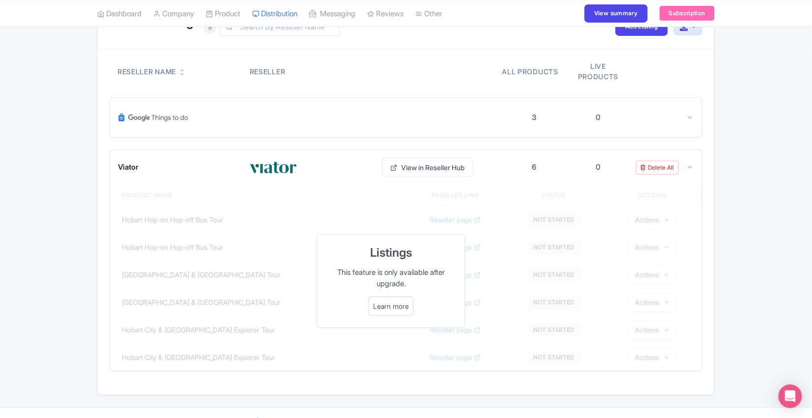
scroll to position [75, 0]
click at [390, 303] on link "Learn more" at bounding box center [391, 305] width 36 height 10
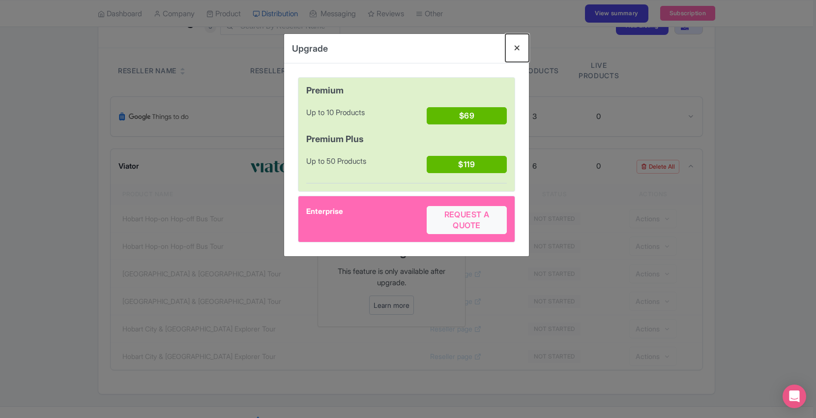
click at [517, 49] on button "Close" at bounding box center [517, 48] width 24 height 28
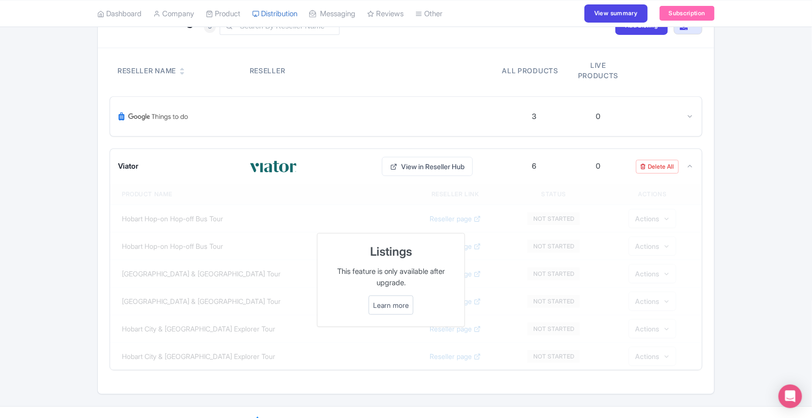
scroll to position [29, 0]
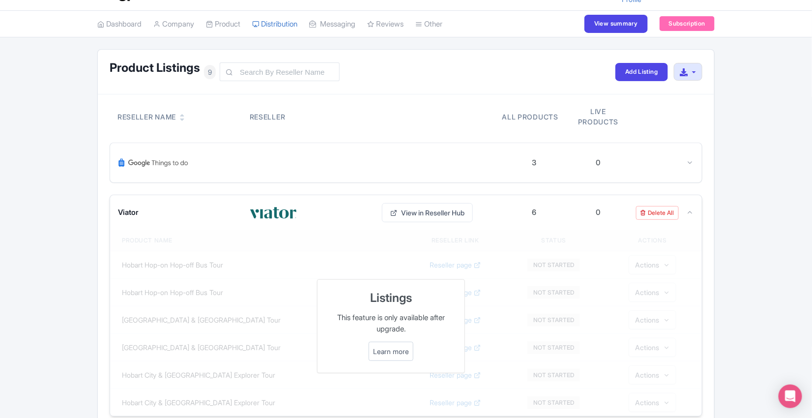
click at [693, 212] on icon at bounding box center [690, 211] width 7 height 7
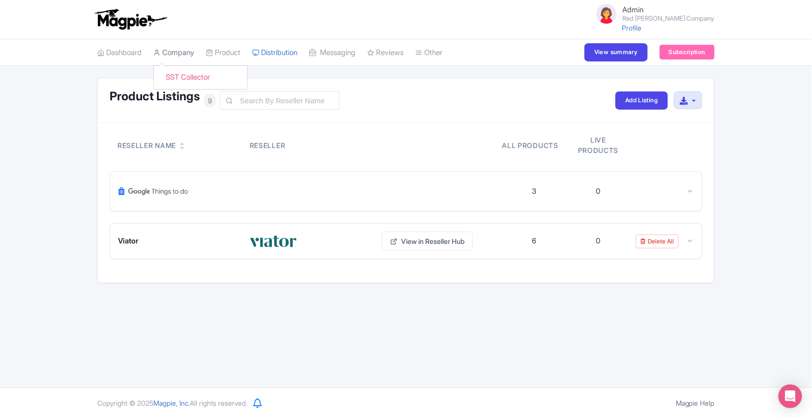
click at [175, 57] on link "Company" at bounding box center [173, 52] width 41 height 27
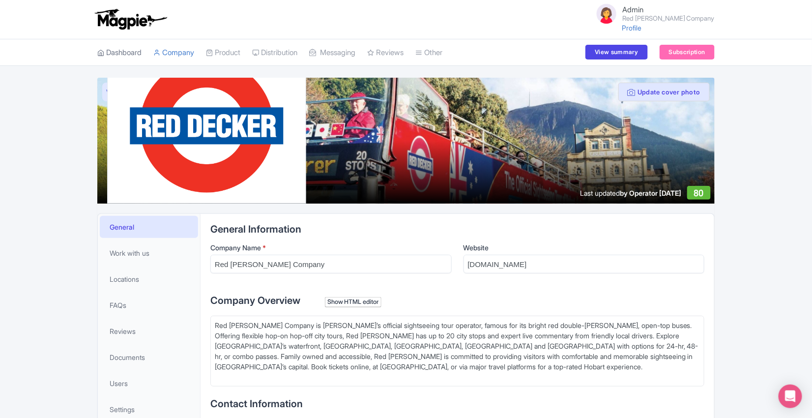
click at [132, 55] on link "Dashboard" at bounding box center [119, 52] width 44 height 27
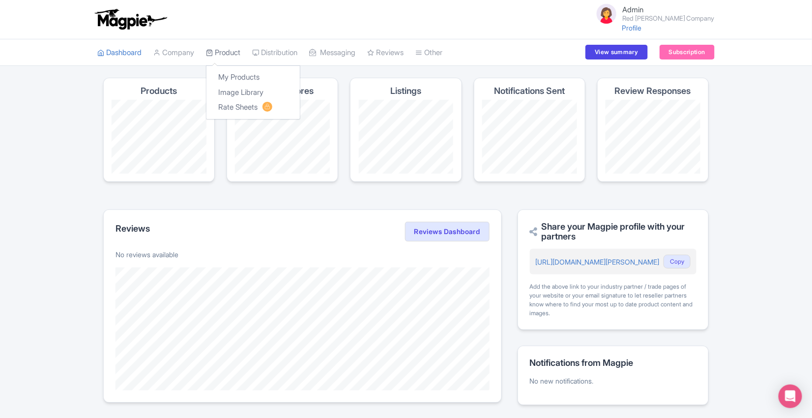
click at [230, 55] on link "Product" at bounding box center [223, 52] width 34 height 27
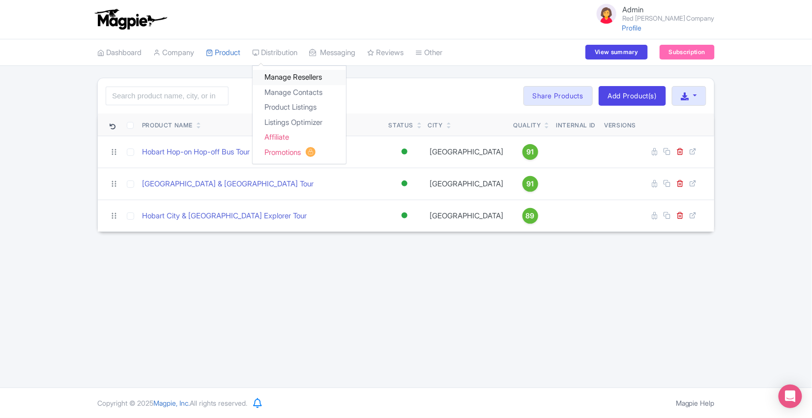
click at [285, 78] on link "Manage Resellers" at bounding box center [299, 77] width 93 height 15
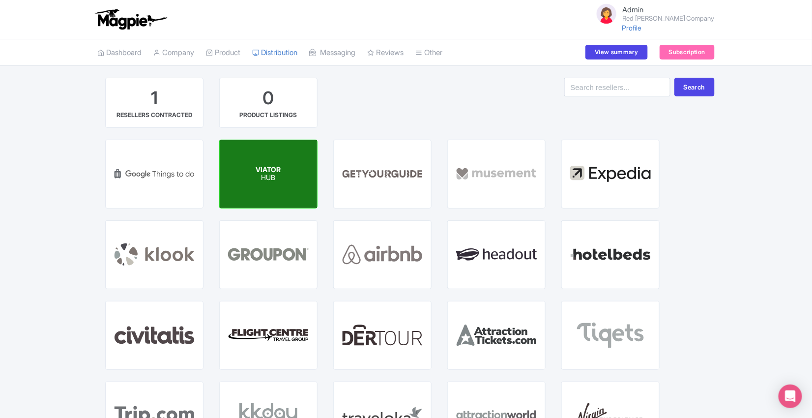
click at [257, 176] on p "HUB" at bounding box center [268, 178] width 25 height 8
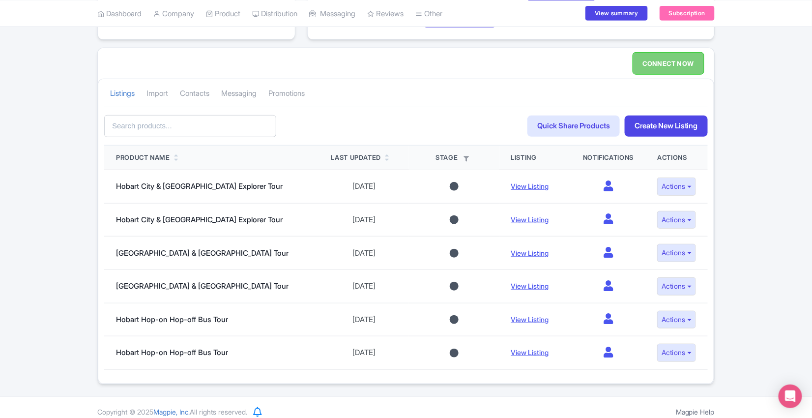
scroll to position [160, 0]
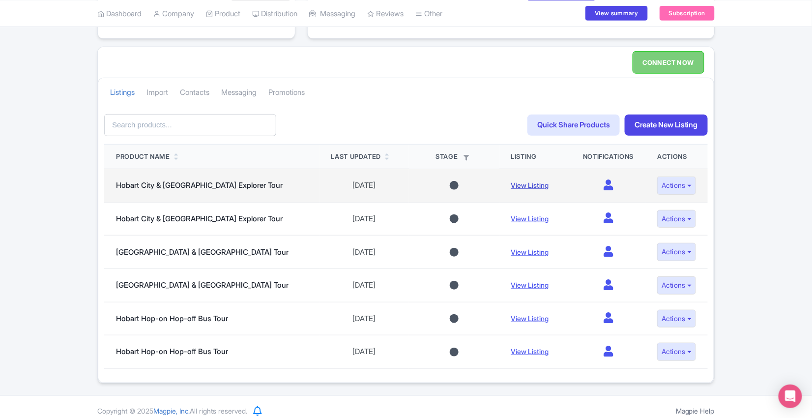
click at [513, 182] on link "View Listing" at bounding box center [530, 185] width 38 height 8
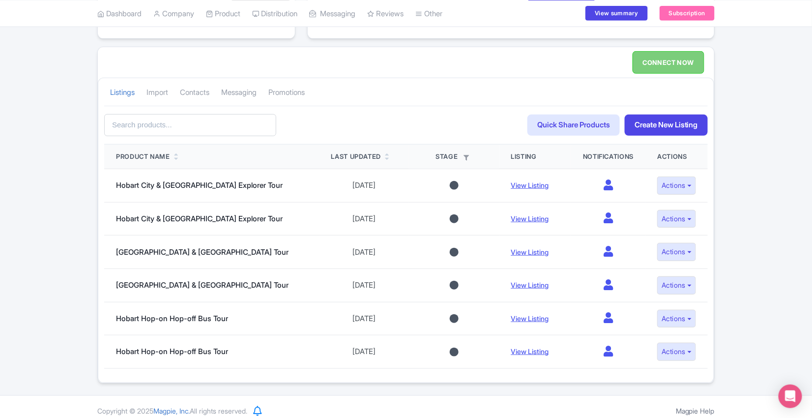
scroll to position [0, 0]
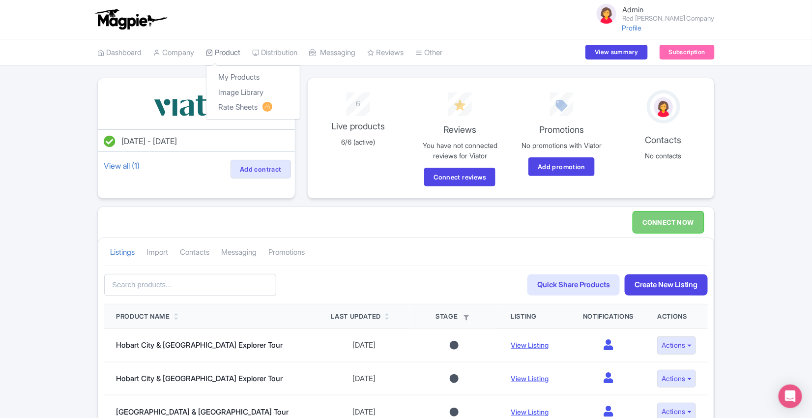
click at [220, 55] on link "Product" at bounding box center [223, 52] width 34 height 27
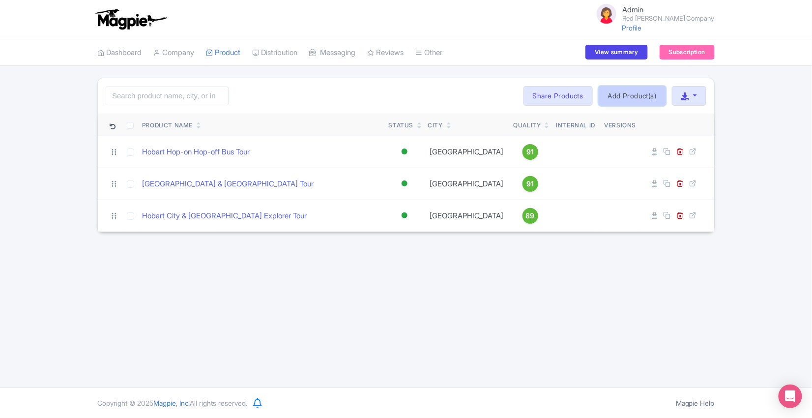
click at [639, 93] on link "Add Product(s)" at bounding box center [632, 96] width 67 height 20
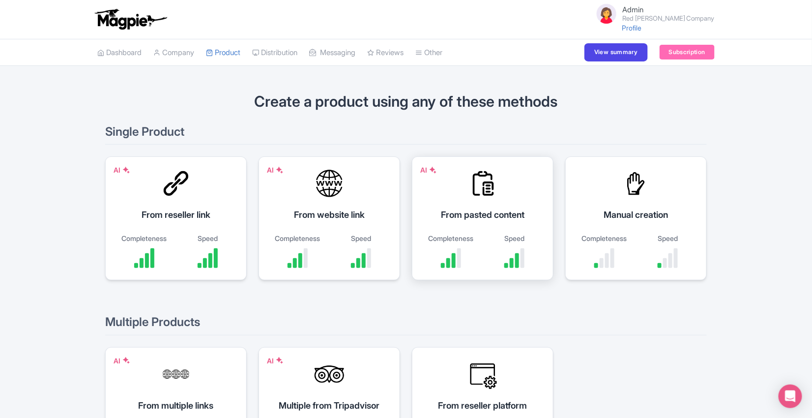
click at [474, 228] on div "AI From pasted content Completeness Speed" at bounding box center [483, 218] width 142 height 124
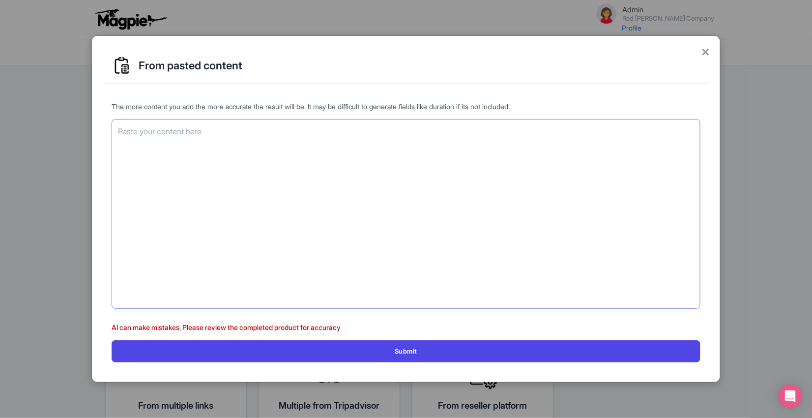
click at [474, 228] on textarea at bounding box center [406, 214] width 589 height 190
click at [284, 157] on textarea at bounding box center [406, 214] width 589 height 190
paste textarea "68 Lore Ipsu Dolo Sitame Con-Ad Eli-Sed Doei Temp Inci | Utlabor Etdol | 20 Mag…"
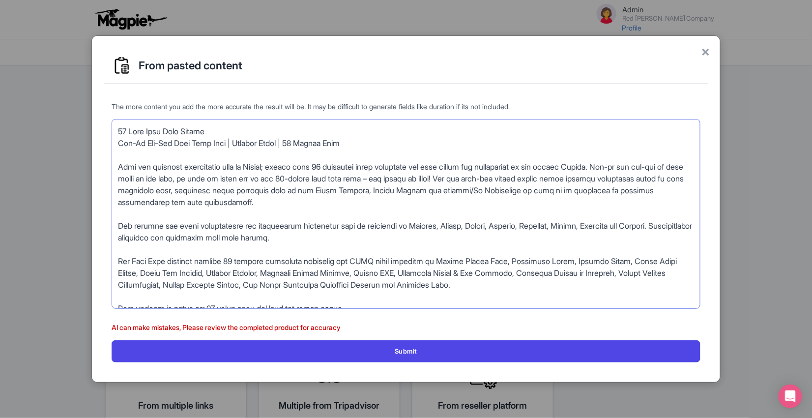
scroll to position [680, 0]
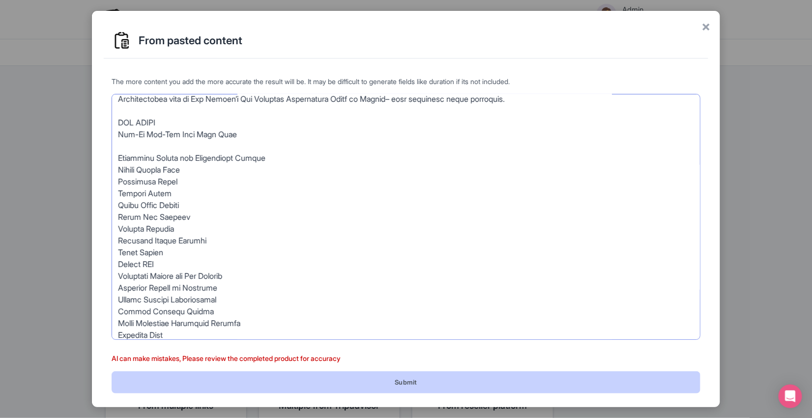
type textarea "68 Lore Ipsu Dolo Sitame Con-Ad Eli-Sed Doei Temp Inci | Utlabor Etdol | 20 Mag…"
click at [483, 375] on button "Submit" at bounding box center [406, 382] width 589 height 22
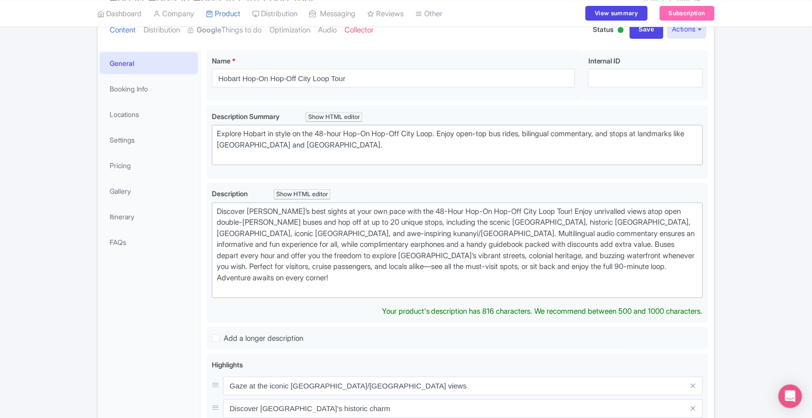
scroll to position [64, 0]
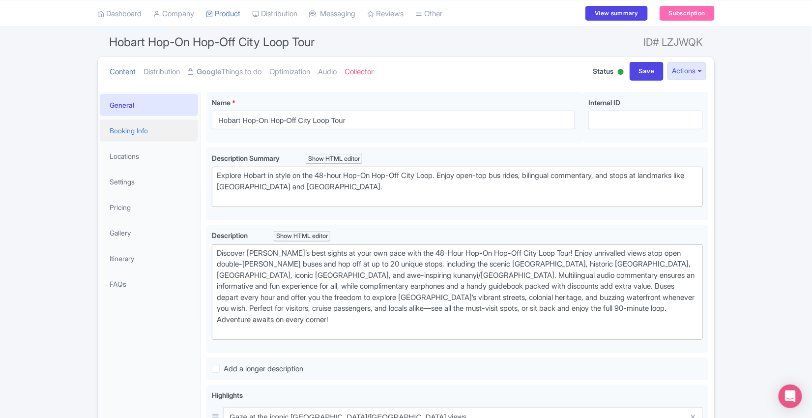
click at [154, 129] on link "Booking Info" at bounding box center [149, 130] width 98 height 22
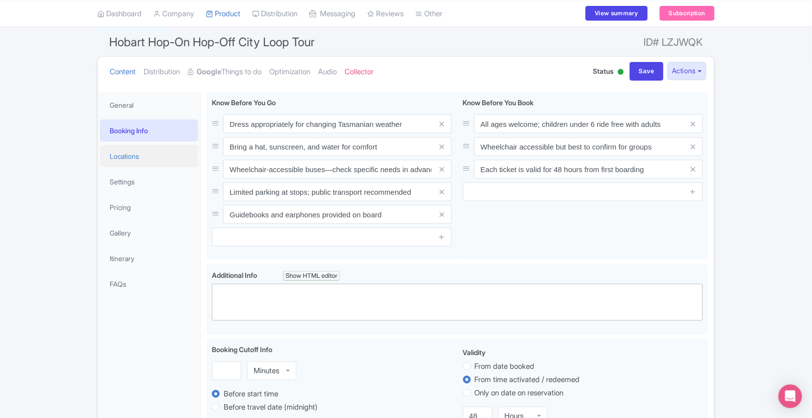
click at [144, 155] on link "Locations" at bounding box center [149, 156] width 98 height 22
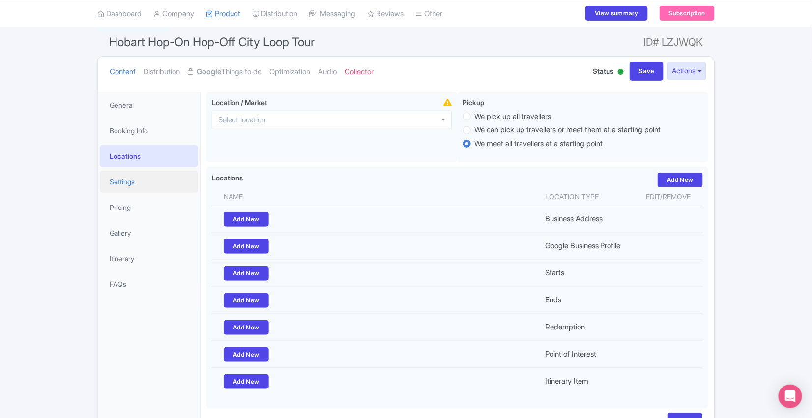
click at [137, 176] on link "Settings" at bounding box center [149, 182] width 98 height 22
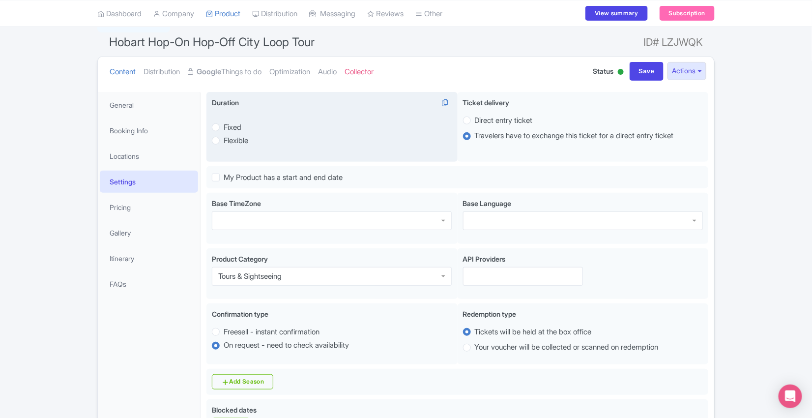
click at [224, 127] on label "Fixed" at bounding box center [233, 127] width 18 height 11
click at [224, 127] on input "Fixed" at bounding box center [229, 126] width 10 height 10
radio input "true"
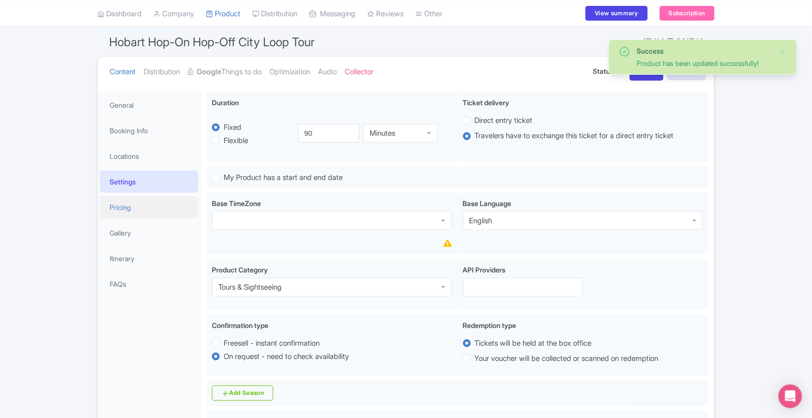
click at [143, 205] on link "Pricing" at bounding box center [149, 207] width 98 height 22
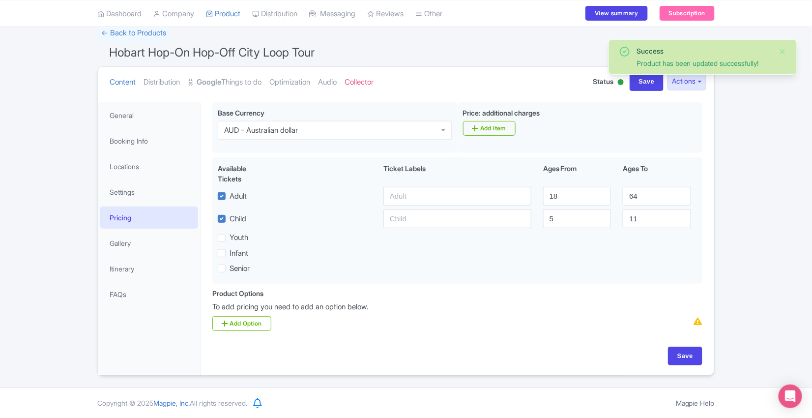
scroll to position [54, 0]
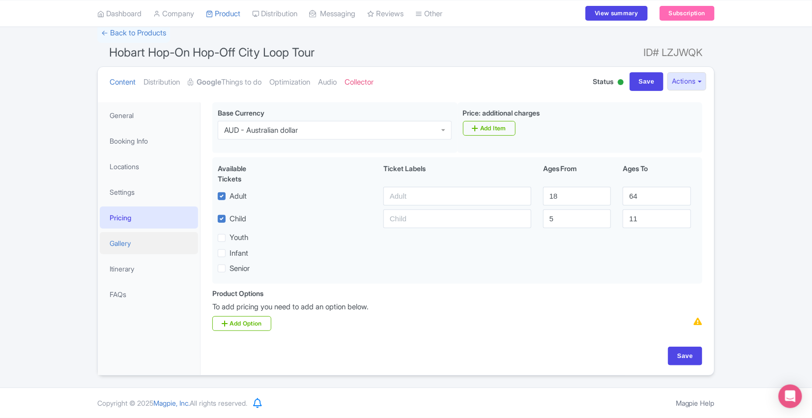
click at [138, 243] on link "Gallery" at bounding box center [149, 243] width 98 height 22
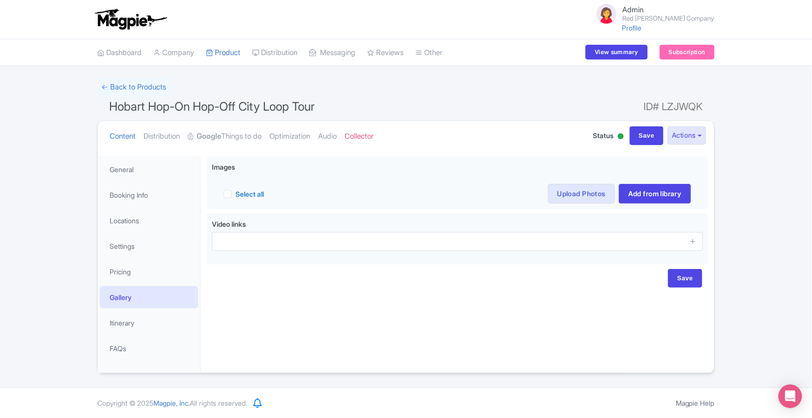
scroll to position [0, 0]
click at [136, 321] on link "Itinerary" at bounding box center [149, 323] width 98 height 22
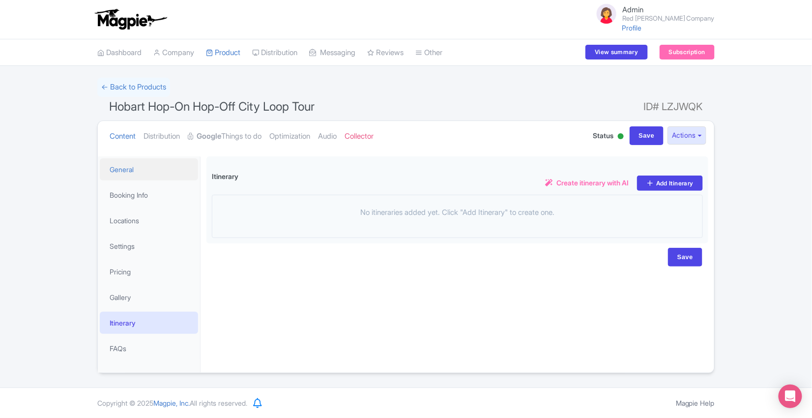
click at [148, 167] on link "General" at bounding box center [149, 169] width 98 height 22
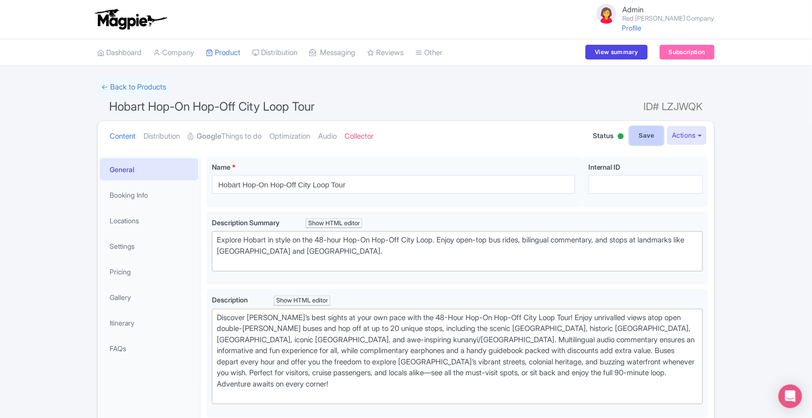
click at [642, 138] on input "Save" at bounding box center [647, 135] width 34 height 19
type input "Update Product"
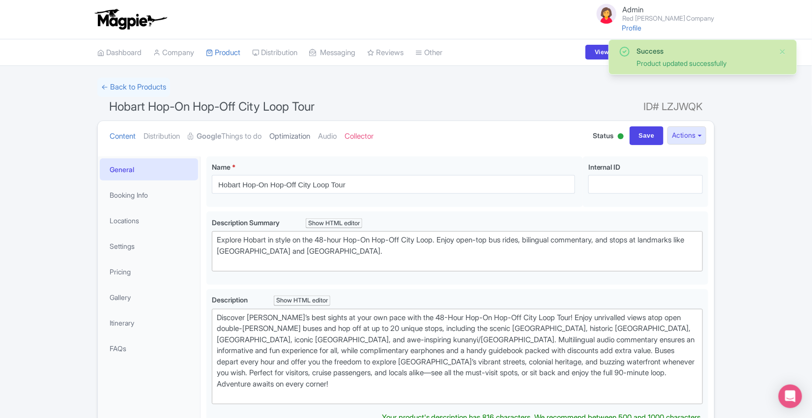
click at [308, 133] on link "Optimization" at bounding box center [289, 136] width 41 height 31
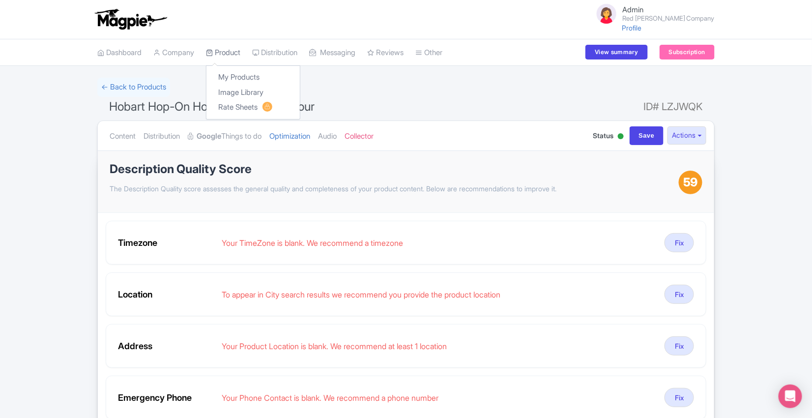
click at [225, 53] on link "Product" at bounding box center [223, 52] width 34 height 27
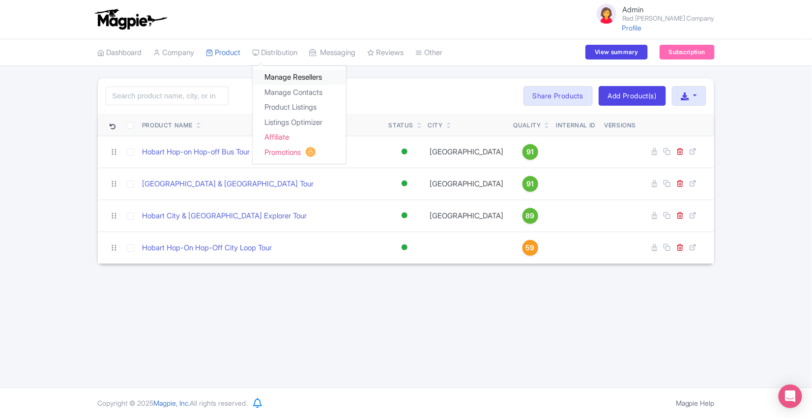
click at [290, 76] on link "Manage Resellers" at bounding box center [299, 77] width 93 height 15
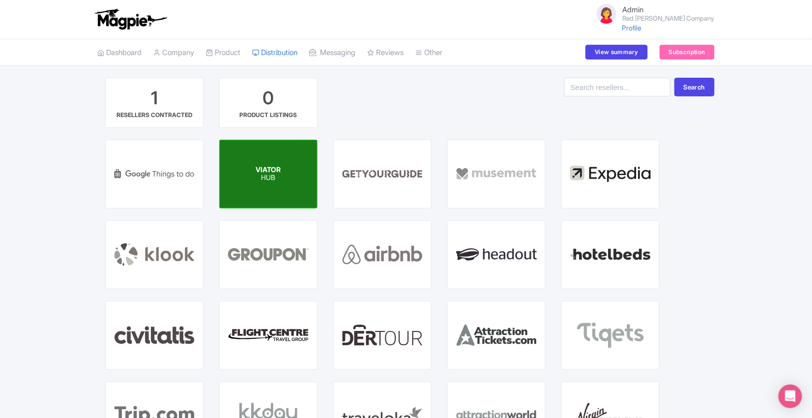
click at [292, 184] on div "VIATOR HUB" at bounding box center [268, 174] width 97 height 68
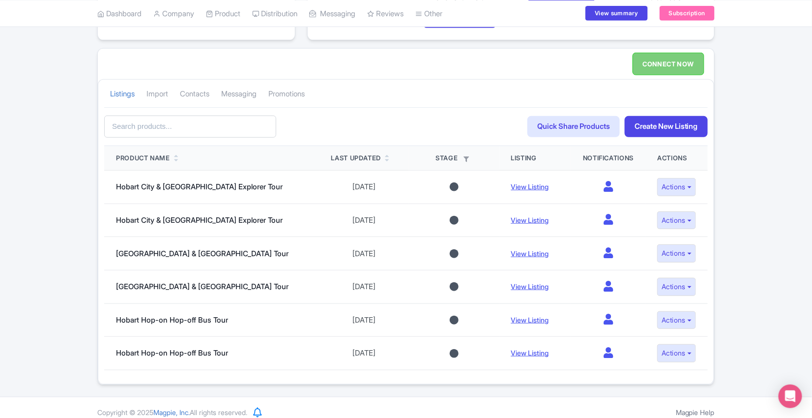
scroll to position [163, 0]
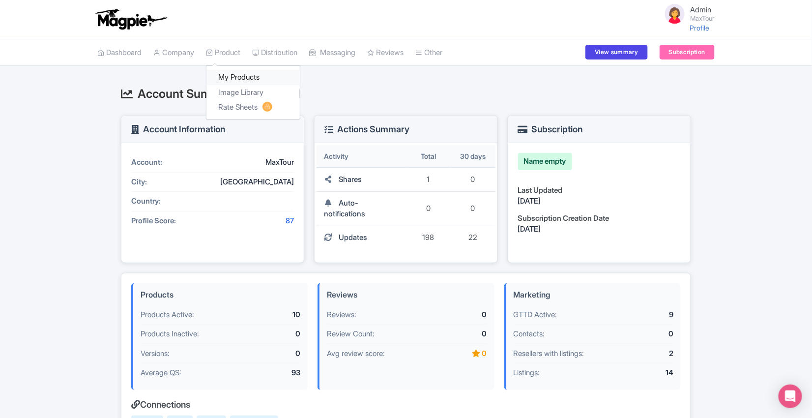
click at [243, 75] on link "My Products" at bounding box center [253, 77] width 93 height 15
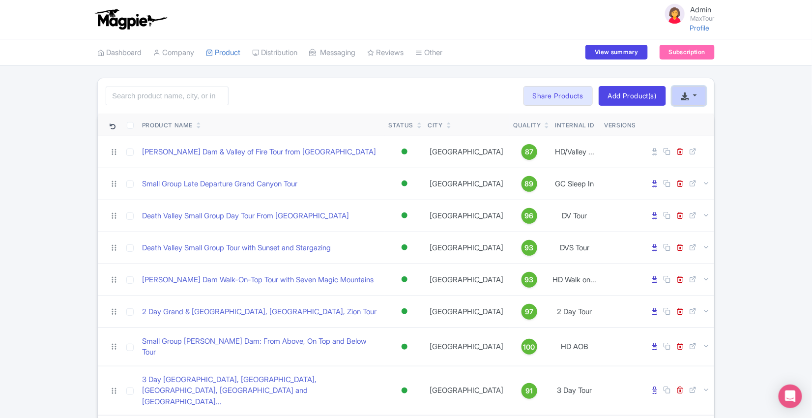
click at [696, 92] on button "button" at bounding box center [689, 96] width 34 height 20
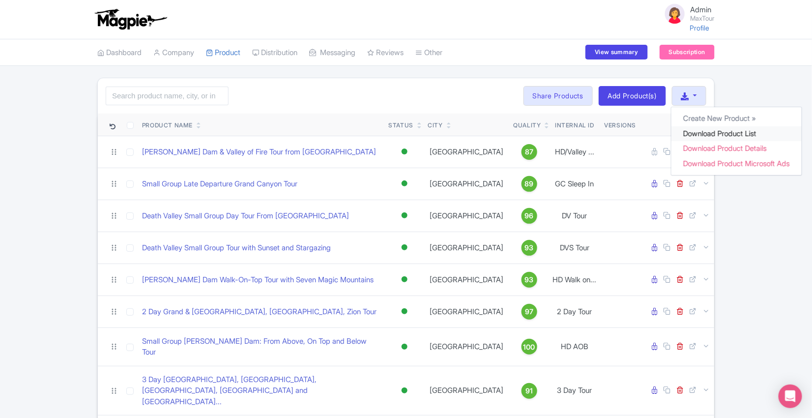
click at [695, 130] on link "Download Product List" at bounding box center [737, 133] width 130 height 15
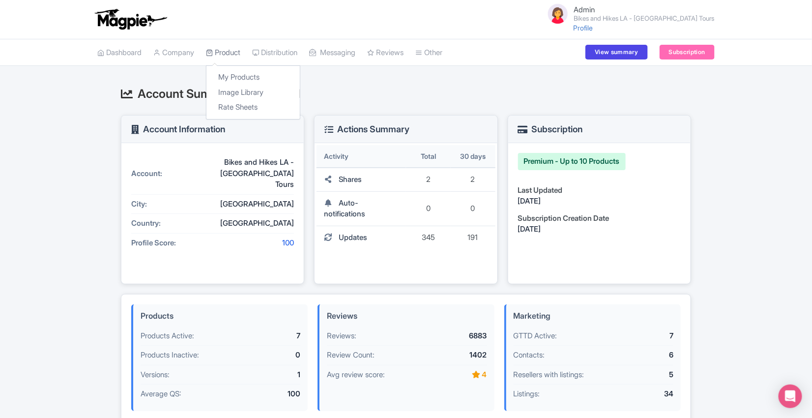
click at [238, 51] on link "Product" at bounding box center [223, 52] width 34 height 27
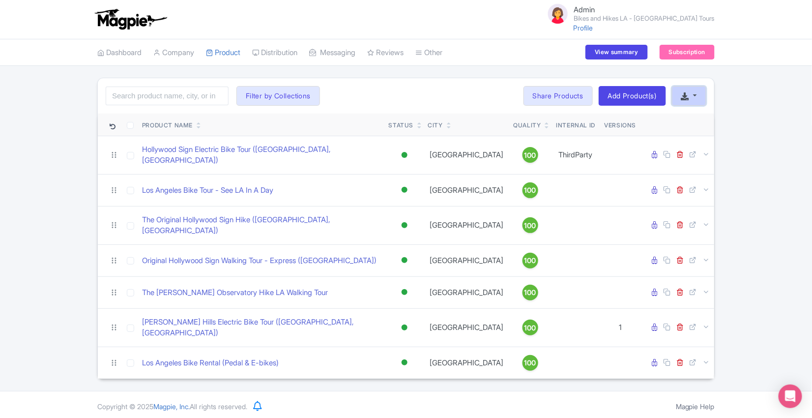
click at [683, 92] on icon "button" at bounding box center [685, 96] width 8 height 8
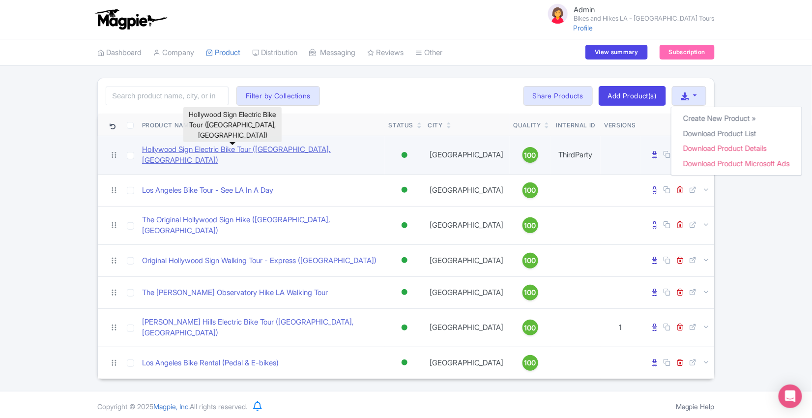
click at [256, 150] on link "Hollywood Sign Electric Bike Tour ([GEOGRAPHIC_DATA], [GEOGRAPHIC_DATA])" at bounding box center [261, 155] width 239 height 22
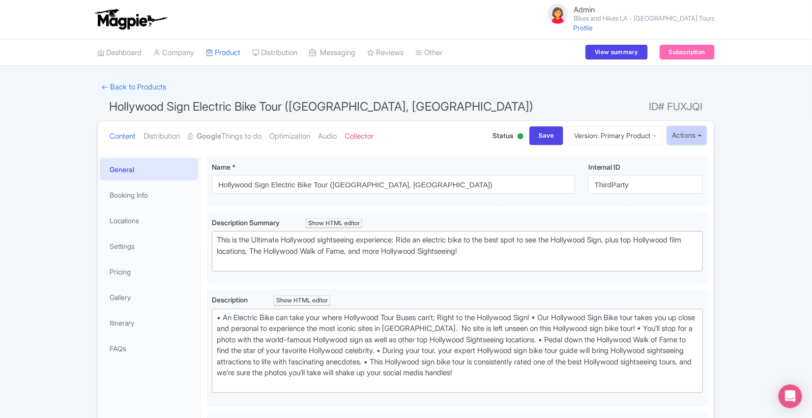
click at [688, 130] on button "Actions" at bounding box center [687, 135] width 39 height 18
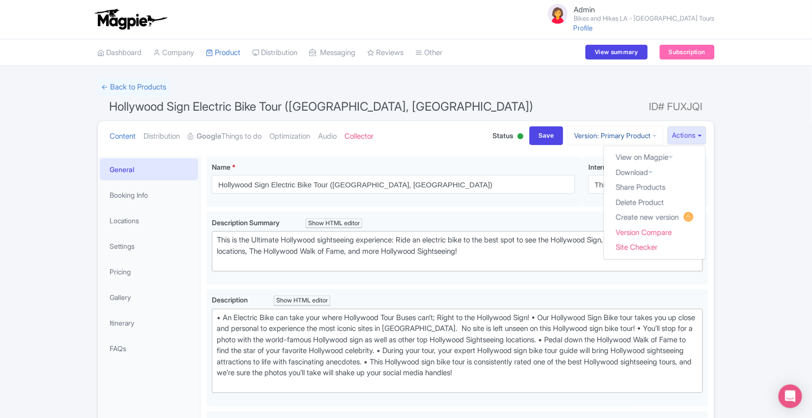
click at [622, 132] on link "Version: Primary Product" at bounding box center [615, 135] width 96 height 19
click at [616, 159] on link "Manage Versions" at bounding box center [623, 159] width 93 height 15
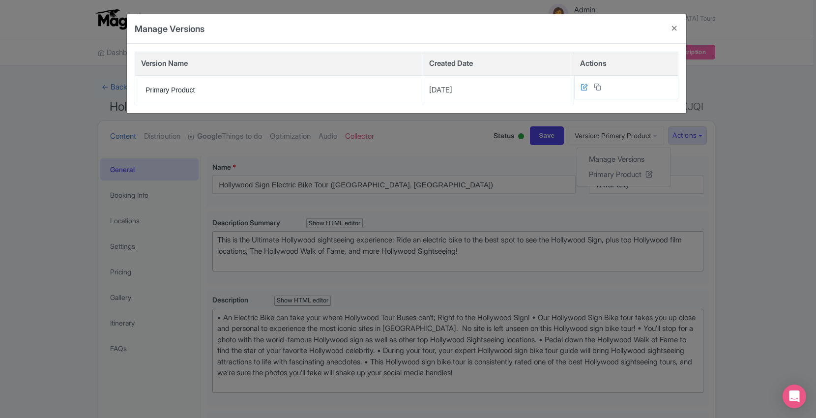
click at [744, 91] on div "Manage Versions Version Name Created Date Actions Primary Product 2025-08-05 × …" at bounding box center [408, 209] width 816 height 418
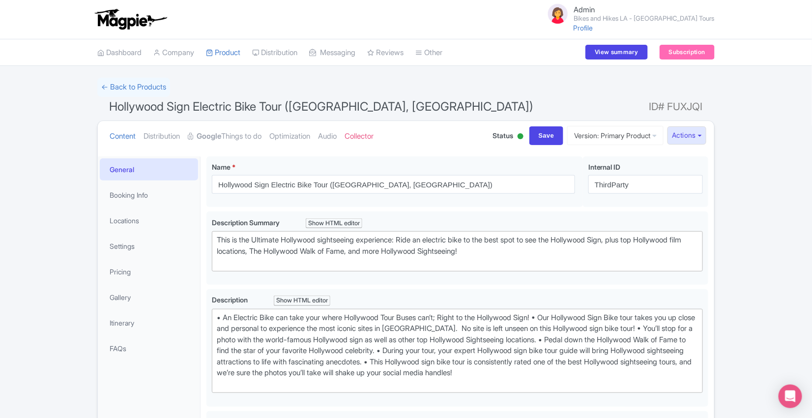
click at [691, 124] on div "Content Distribution Google Things to do Optimization Audio Collector Status Ac…" at bounding box center [406, 136] width 617 height 30
click at [689, 130] on button "Actions" at bounding box center [687, 135] width 39 height 18
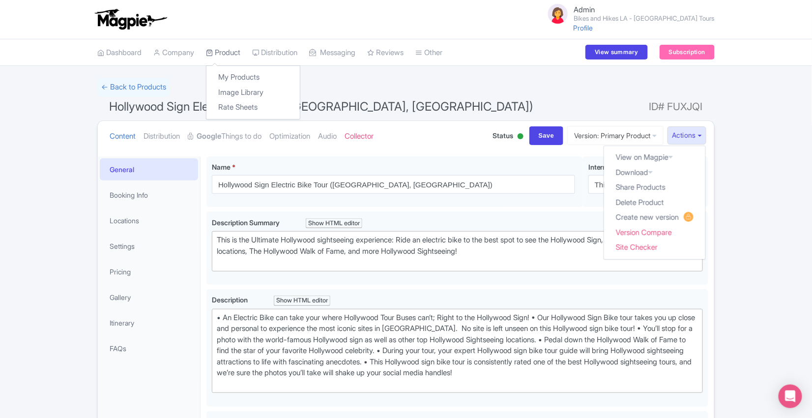
click at [229, 51] on link "Product" at bounding box center [223, 52] width 34 height 27
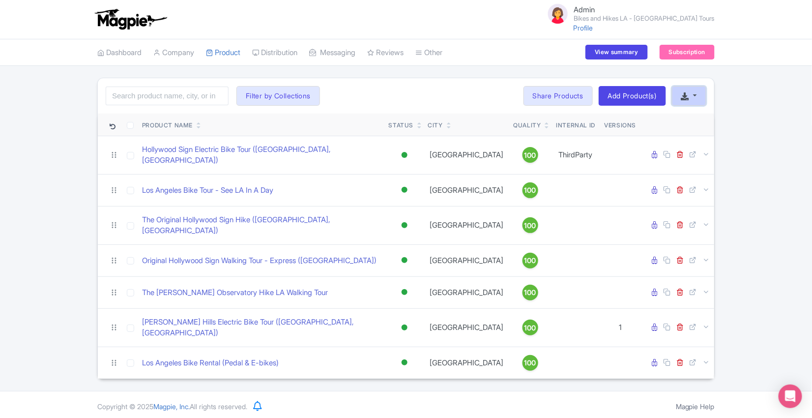
click at [700, 93] on button "button" at bounding box center [689, 96] width 34 height 20
